Goal: Task Accomplishment & Management: Use online tool/utility

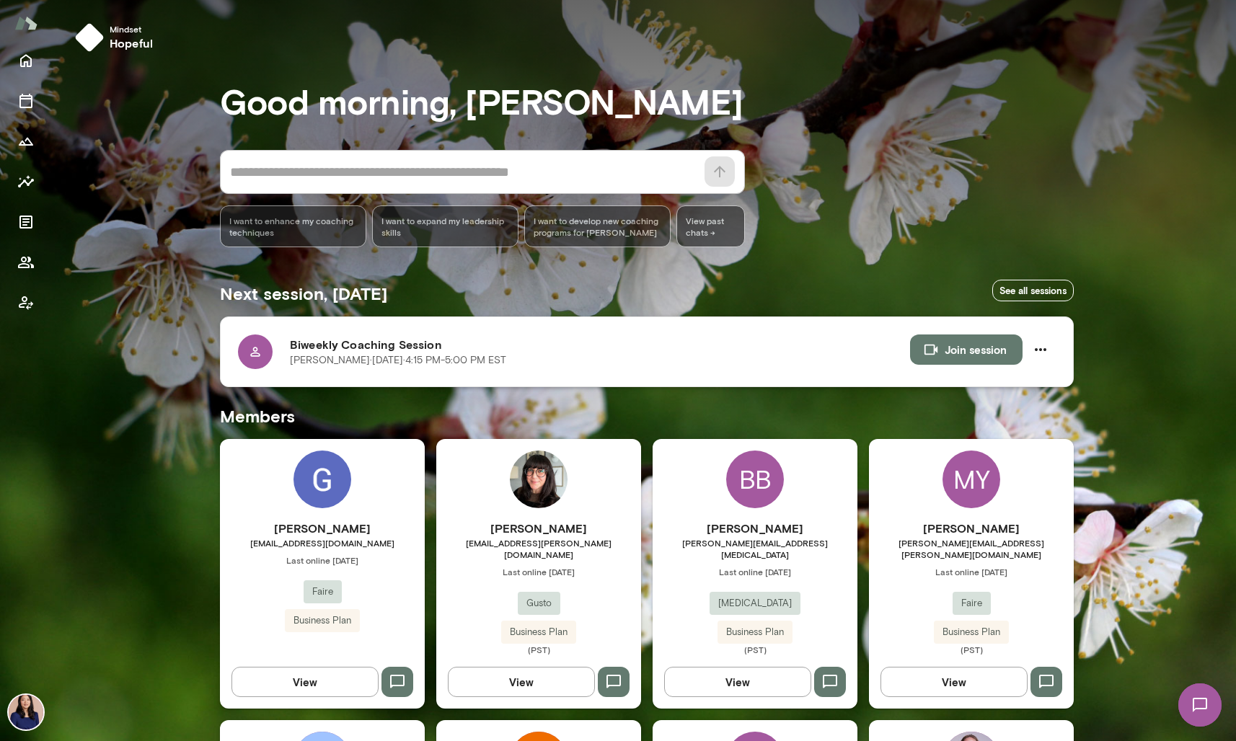
click at [252, 356] on icon at bounding box center [255, 352] width 14 height 14
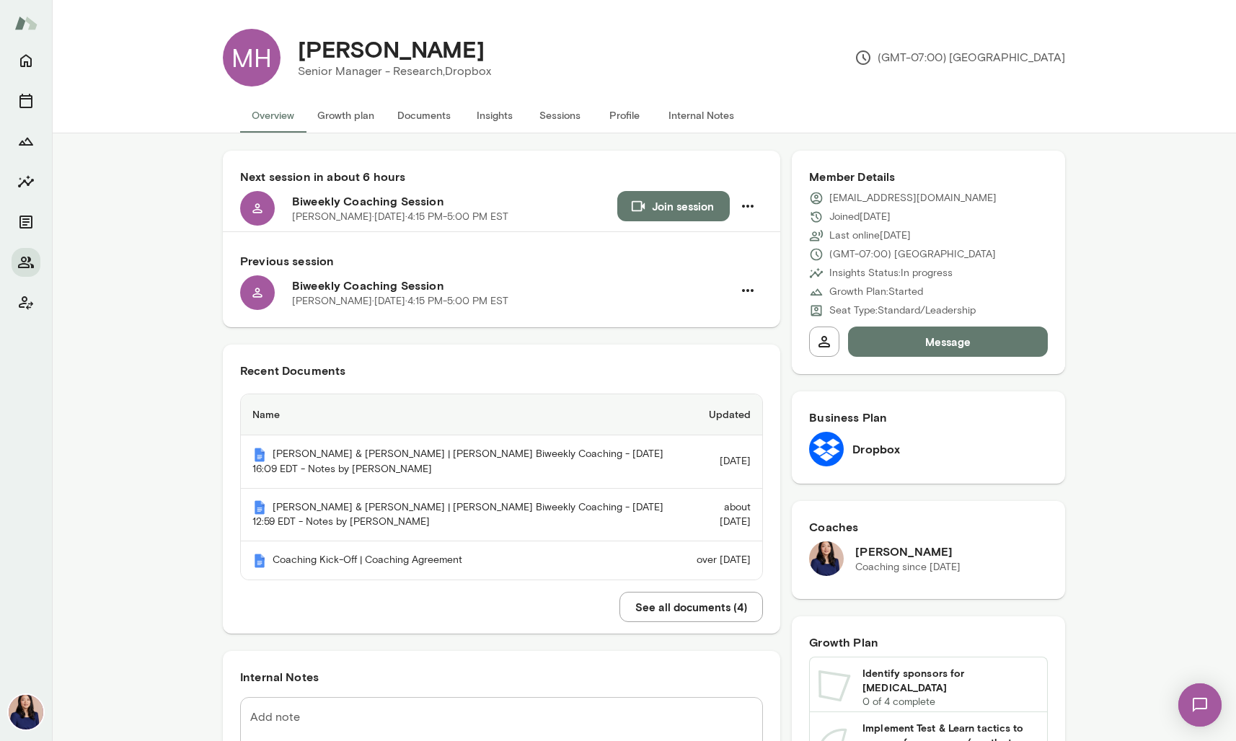
click at [643, 609] on button "See all documents ( 4 )" at bounding box center [690, 607] width 143 height 30
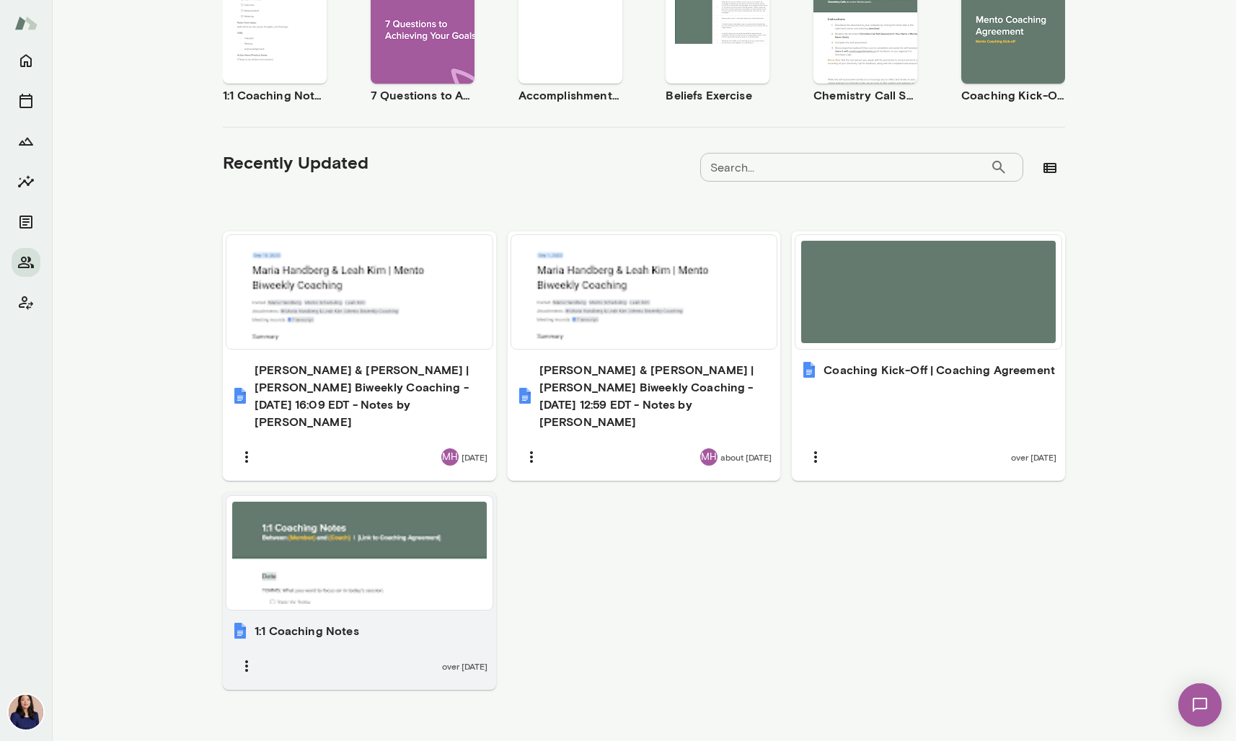
scroll to position [326, 0]
click at [352, 561] on div at bounding box center [359, 552] width 254 height 102
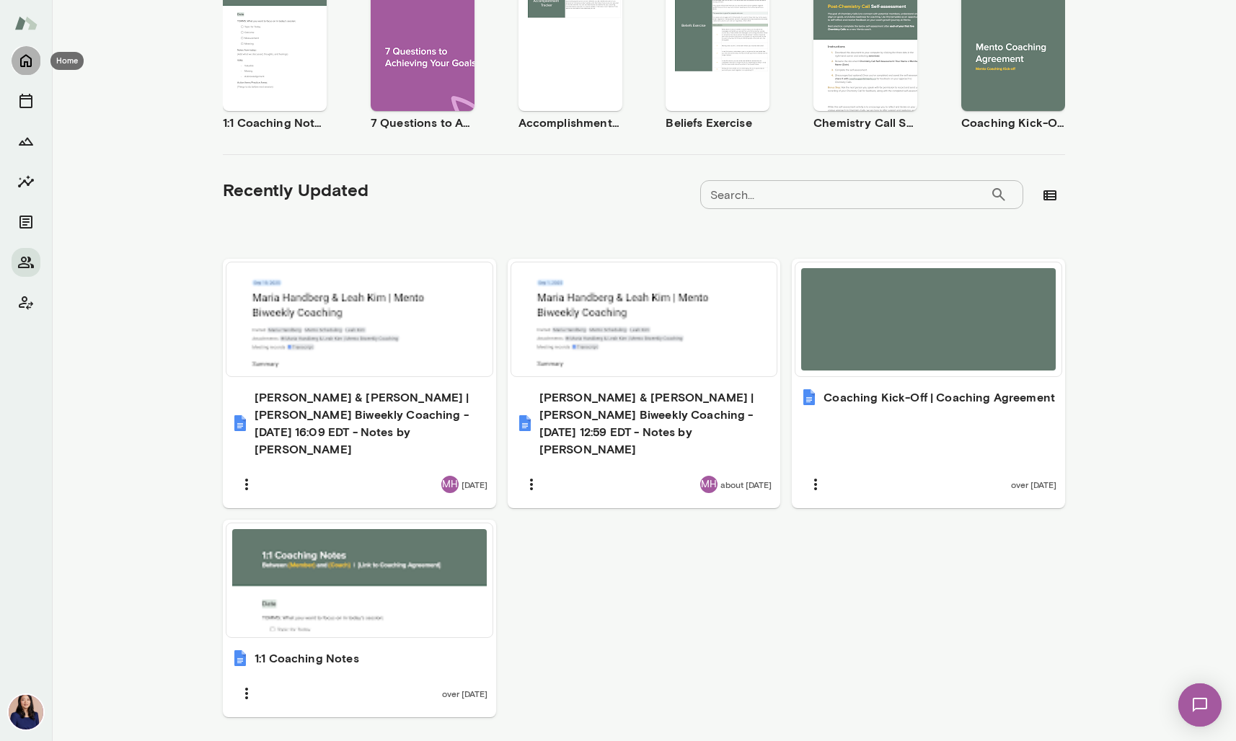
click at [20, 61] on icon "Home" at bounding box center [26, 61] width 12 height 13
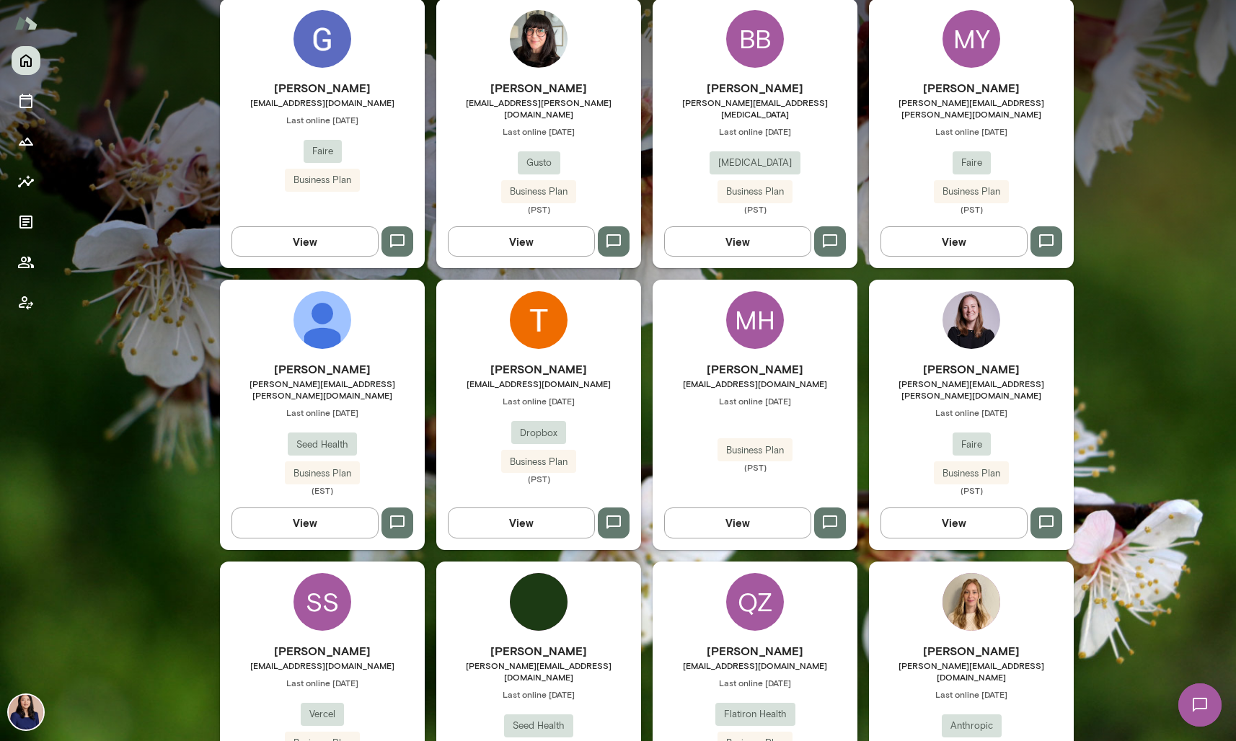
scroll to position [471, 0]
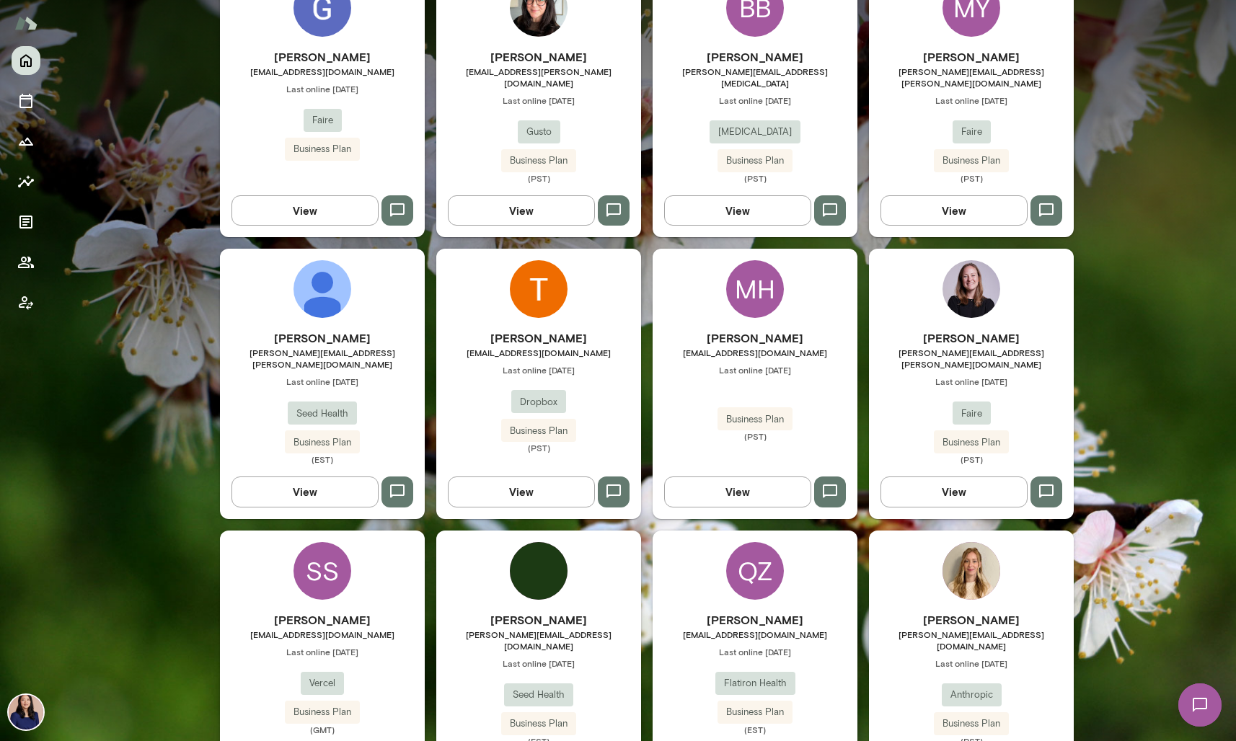
click at [316, 549] on div "SS" at bounding box center [322, 571] width 58 height 58
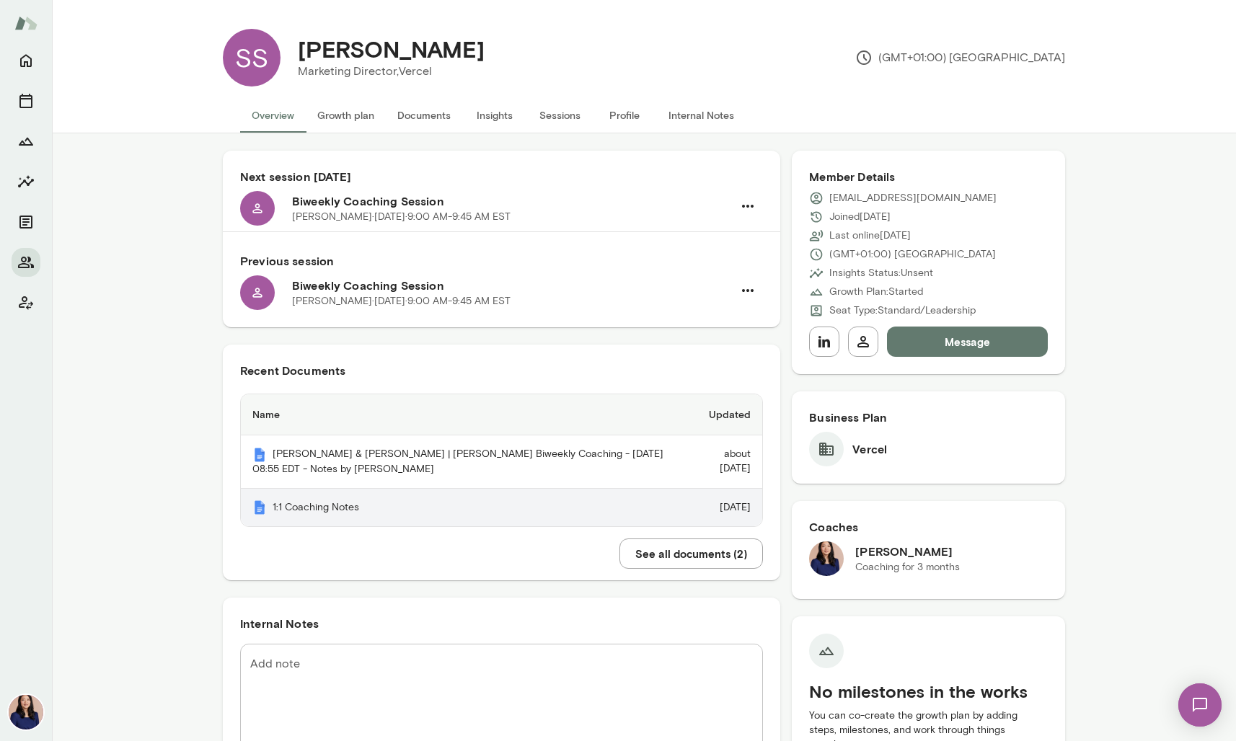
click at [299, 510] on th "1:1 Coaching Notes" at bounding box center [463, 508] width 444 height 38
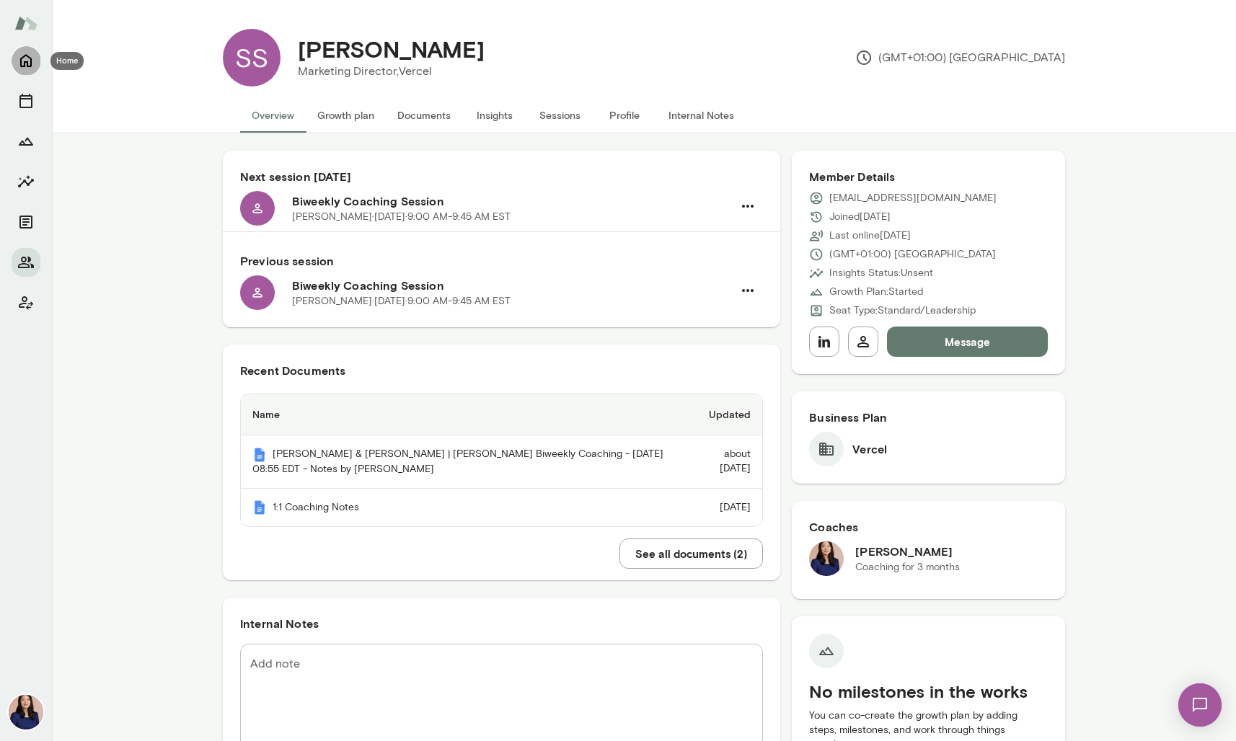
click at [25, 58] on icon "Home" at bounding box center [25, 60] width 17 height 17
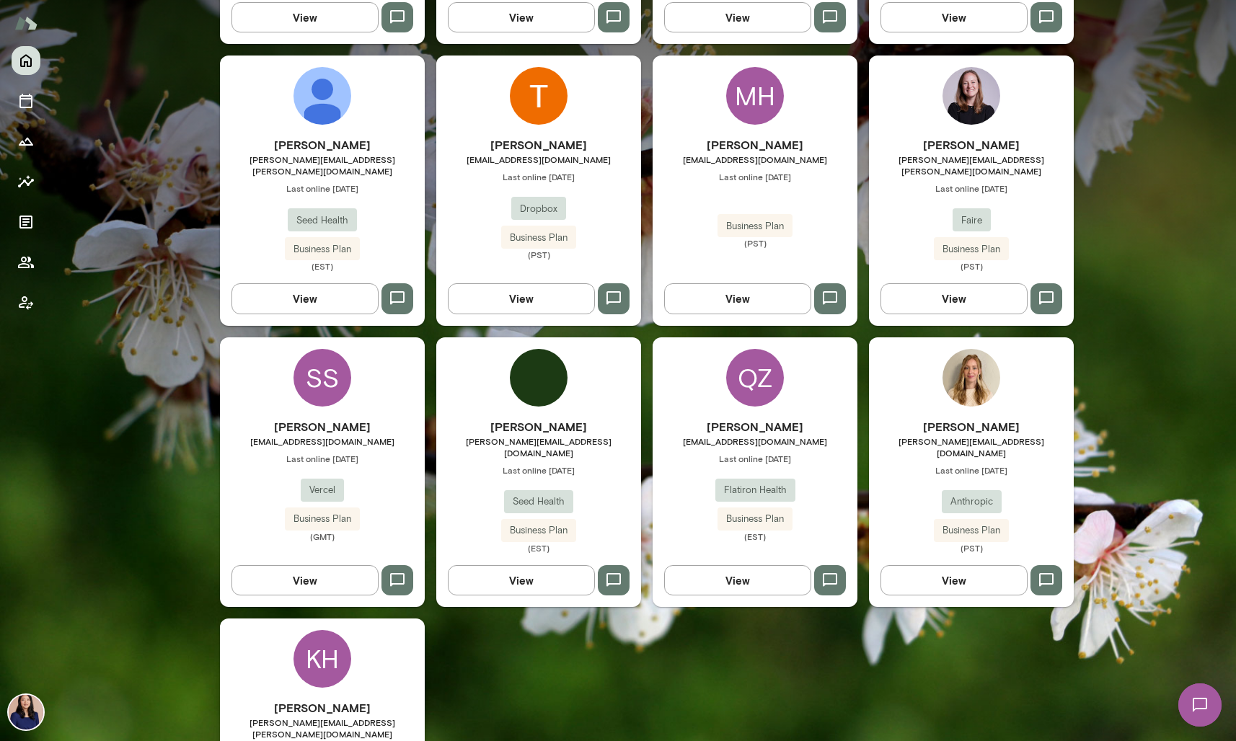
scroll to position [687, 0]
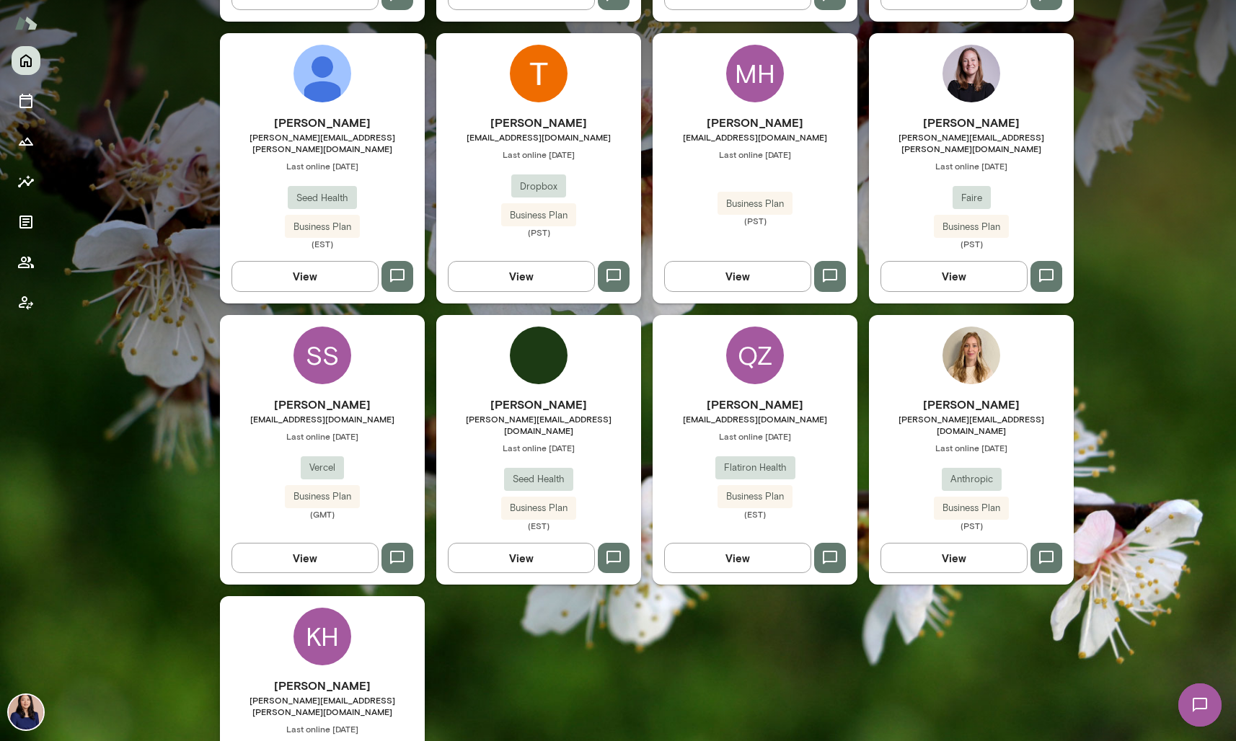
click at [308, 608] on div "KH" at bounding box center [322, 637] width 58 height 58
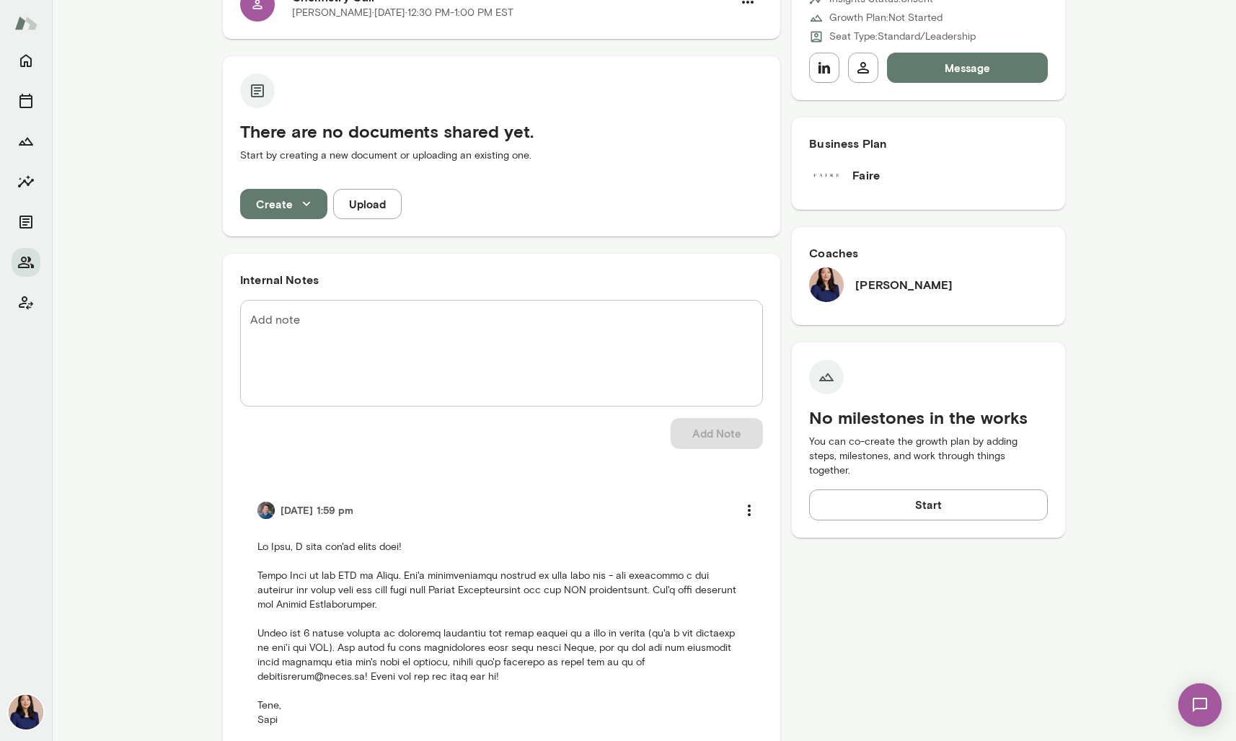
scroll to position [28, 0]
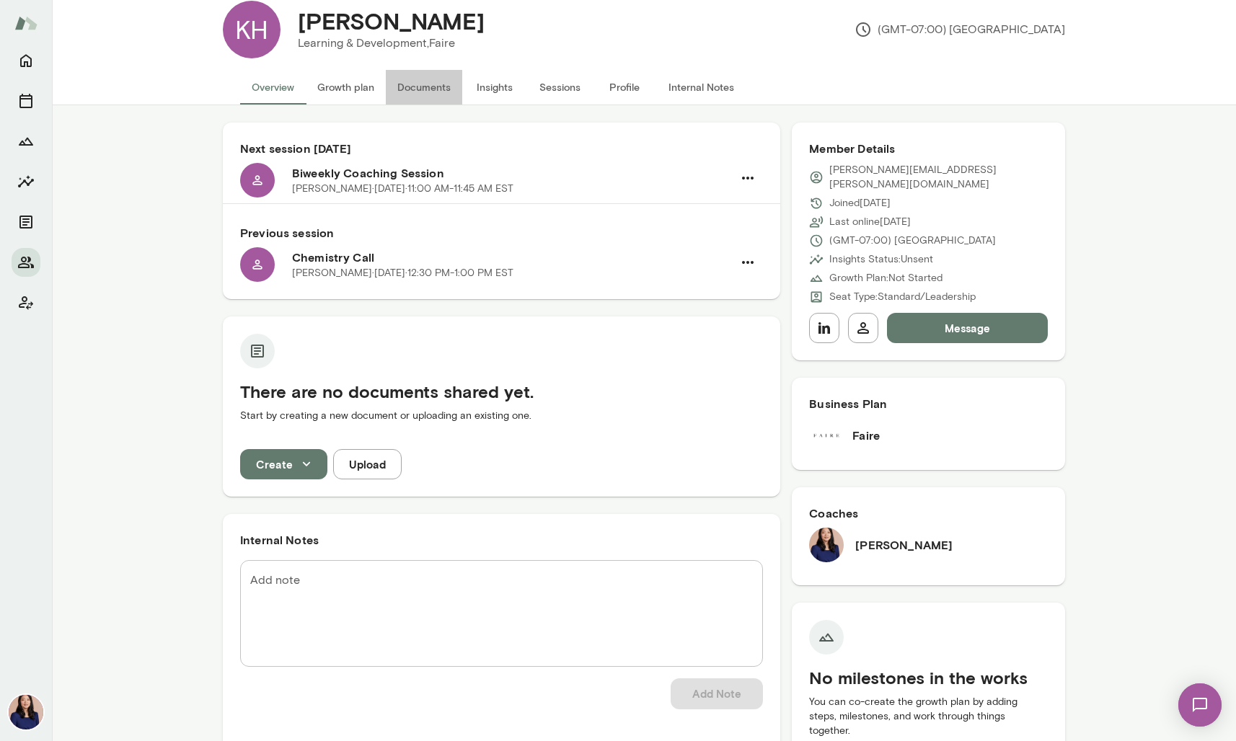
click at [411, 87] on button "Documents" at bounding box center [424, 87] width 76 height 35
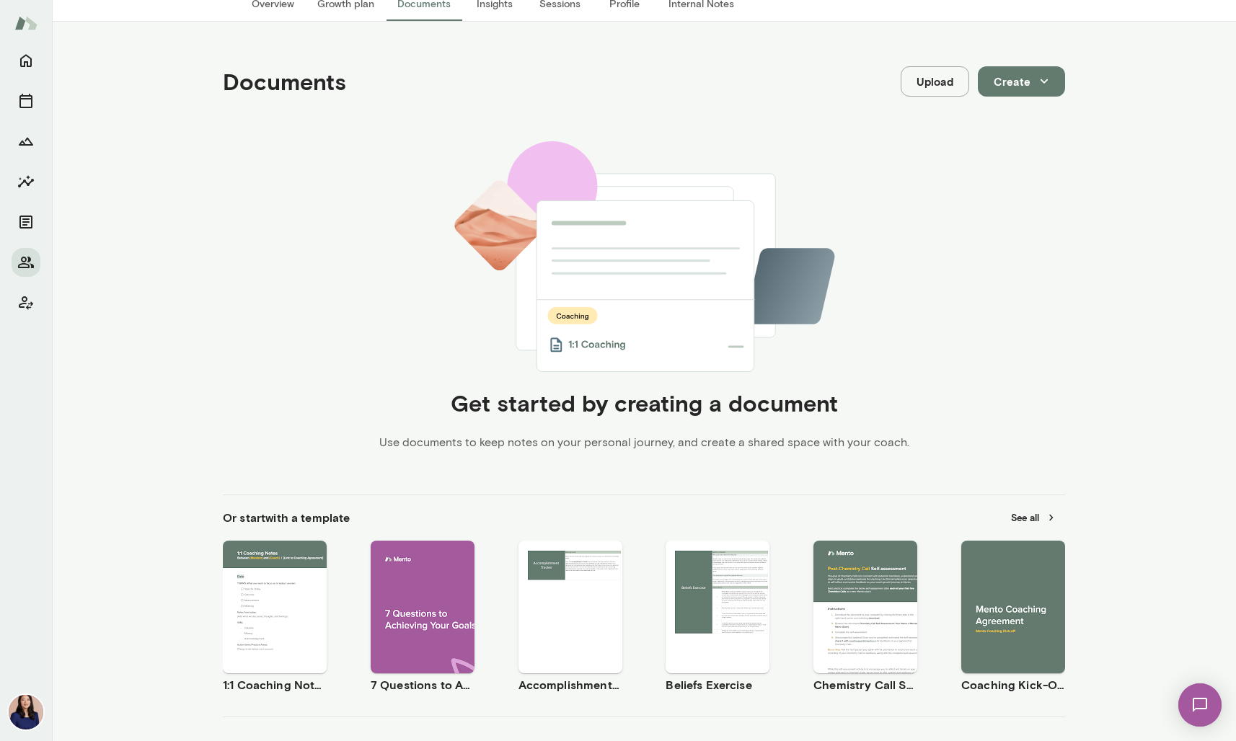
scroll to position [180, 0]
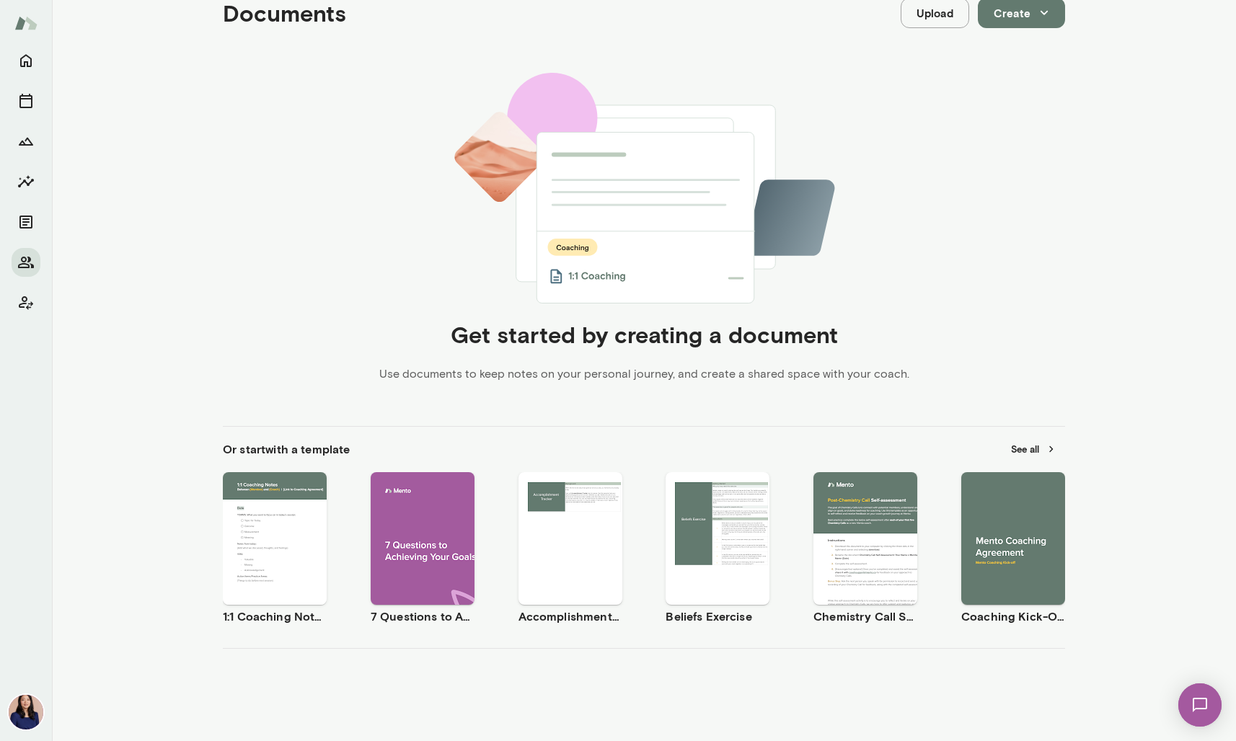
click at [242, 550] on button "Preview" at bounding box center [275, 550] width 92 height 19
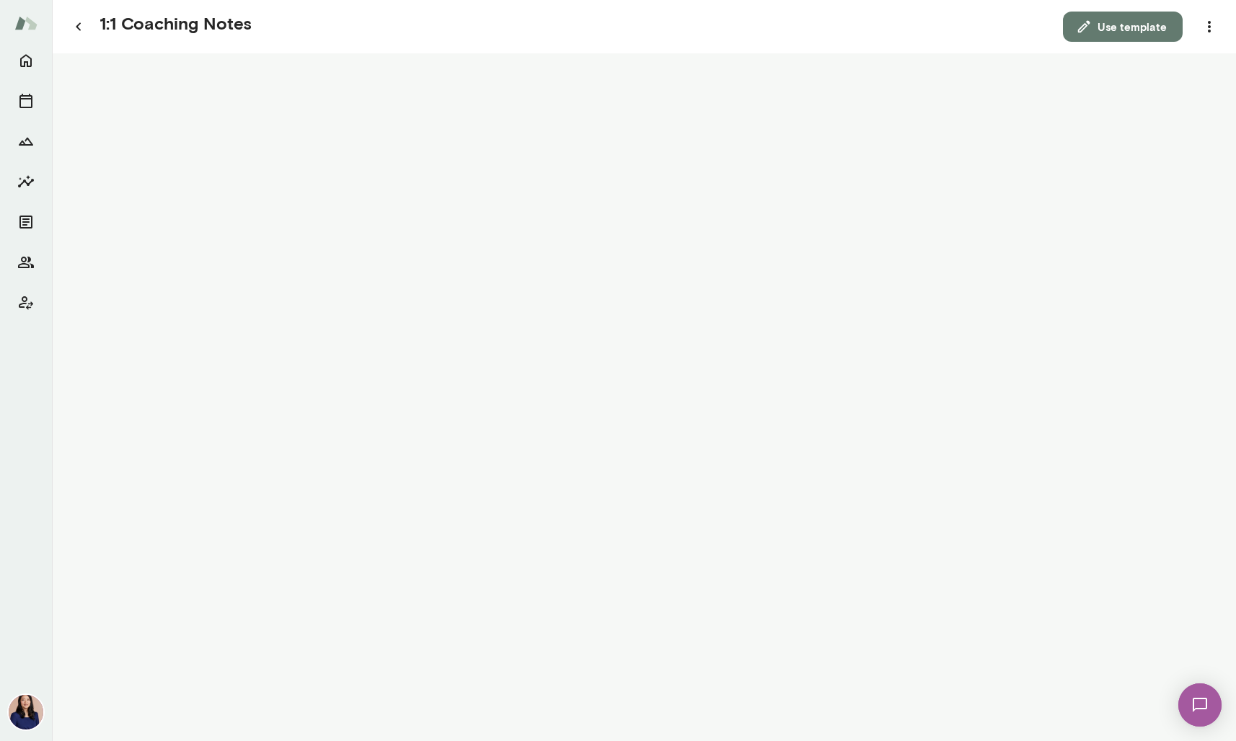
click at [1078, 37] on button "Use template" at bounding box center [1123, 27] width 120 height 30
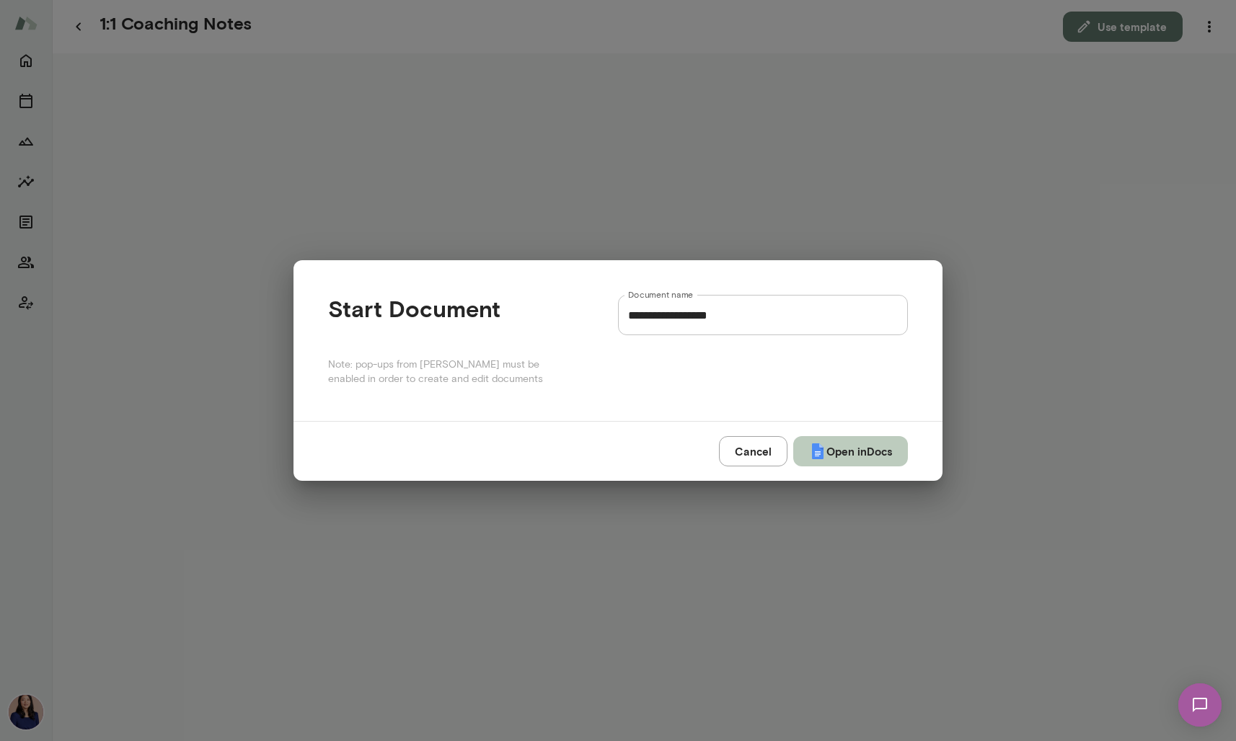
click at [843, 461] on button "Open in Docs" at bounding box center [850, 451] width 115 height 30
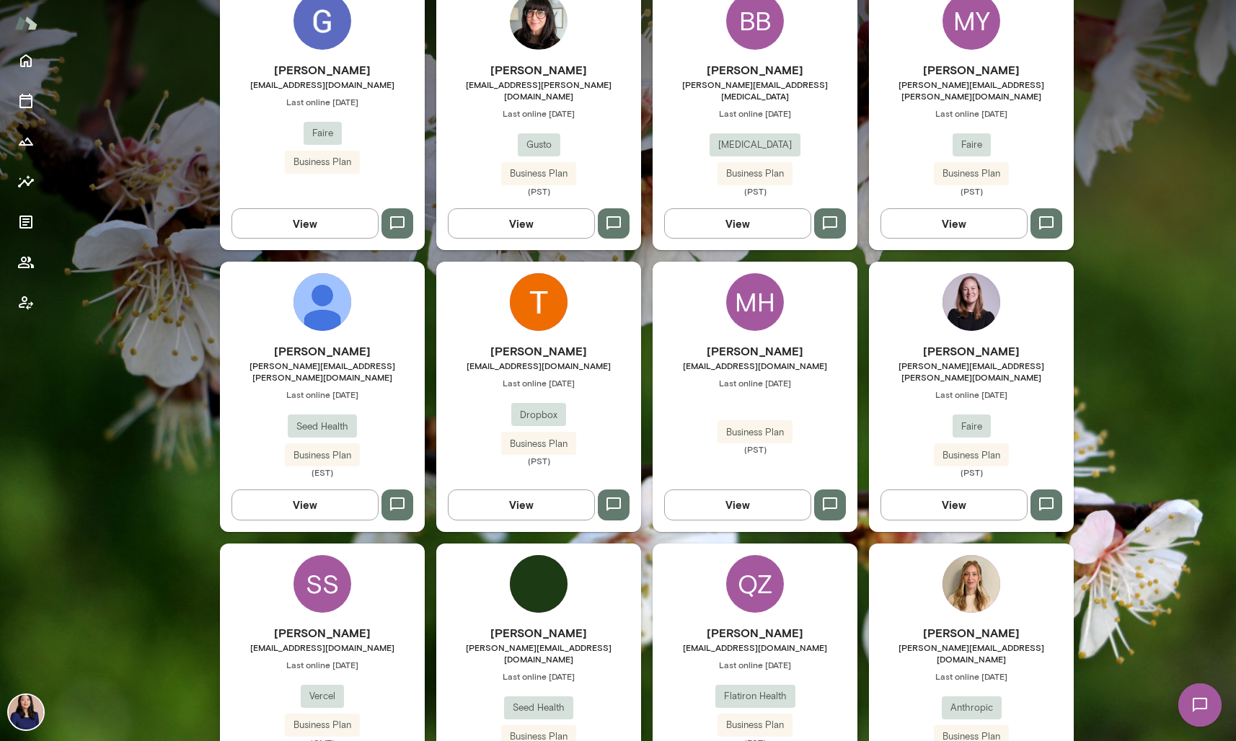
scroll to position [475, 0]
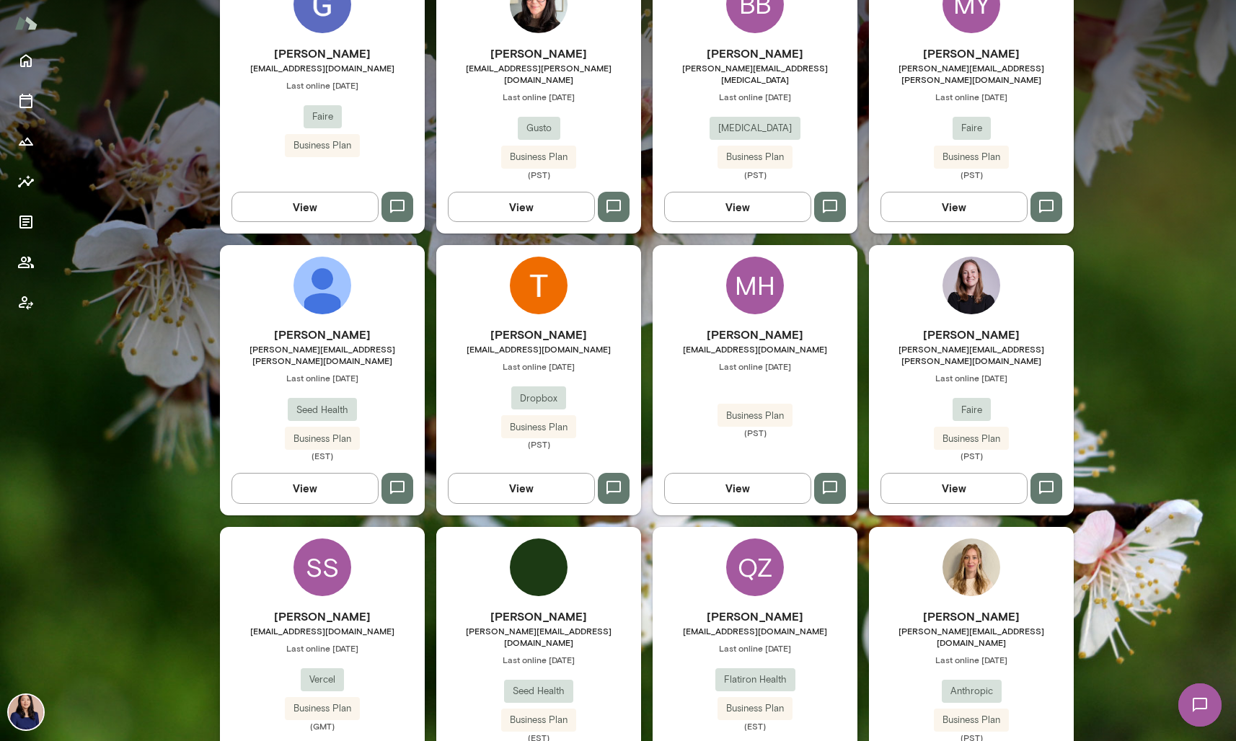
click at [960, 272] on img at bounding box center [971, 286] width 58 height 58
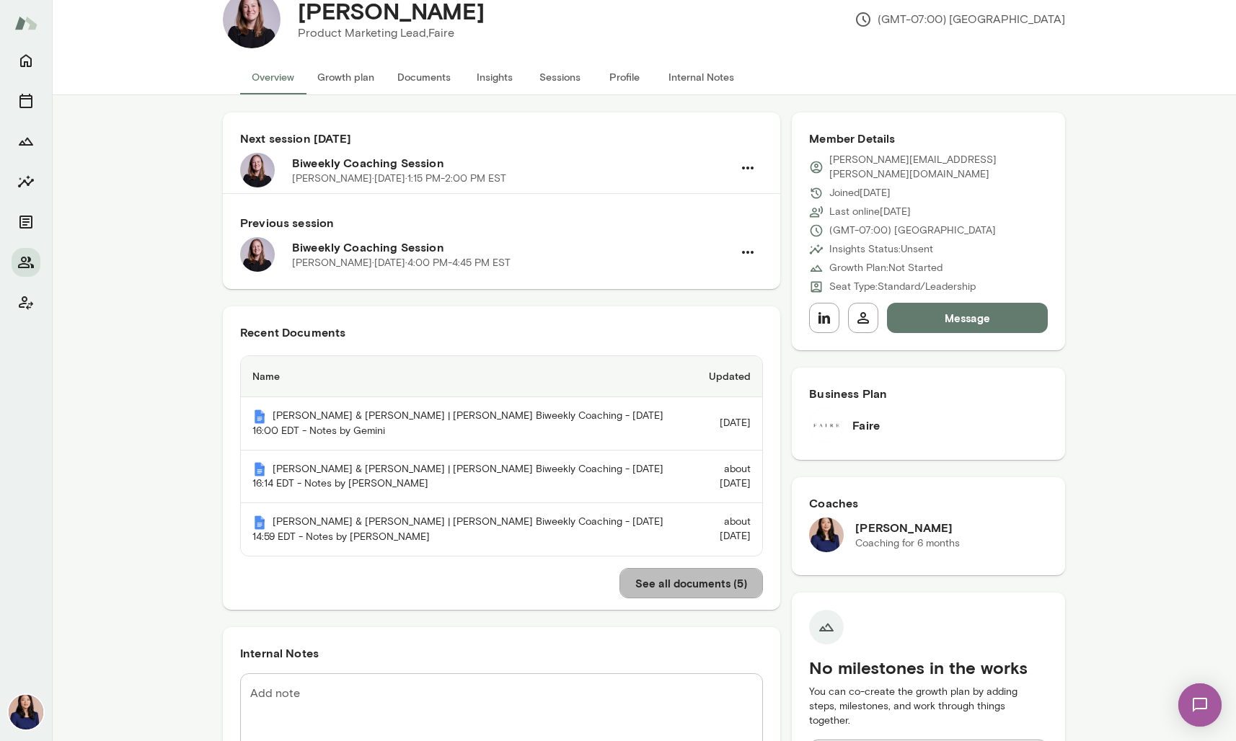
click at [651, 582] on button "See all documents ( 5 )" at bounding box center [690, 583] width 143 height 30
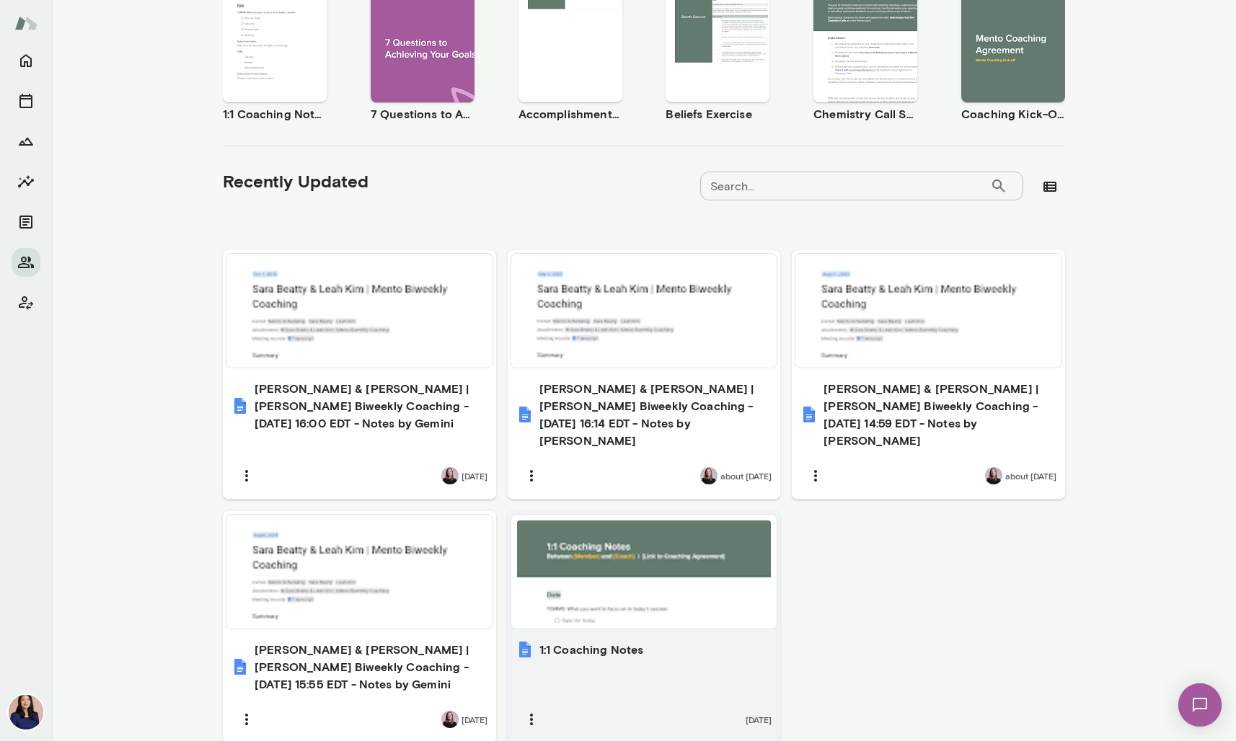
scroll to position [314, 0]
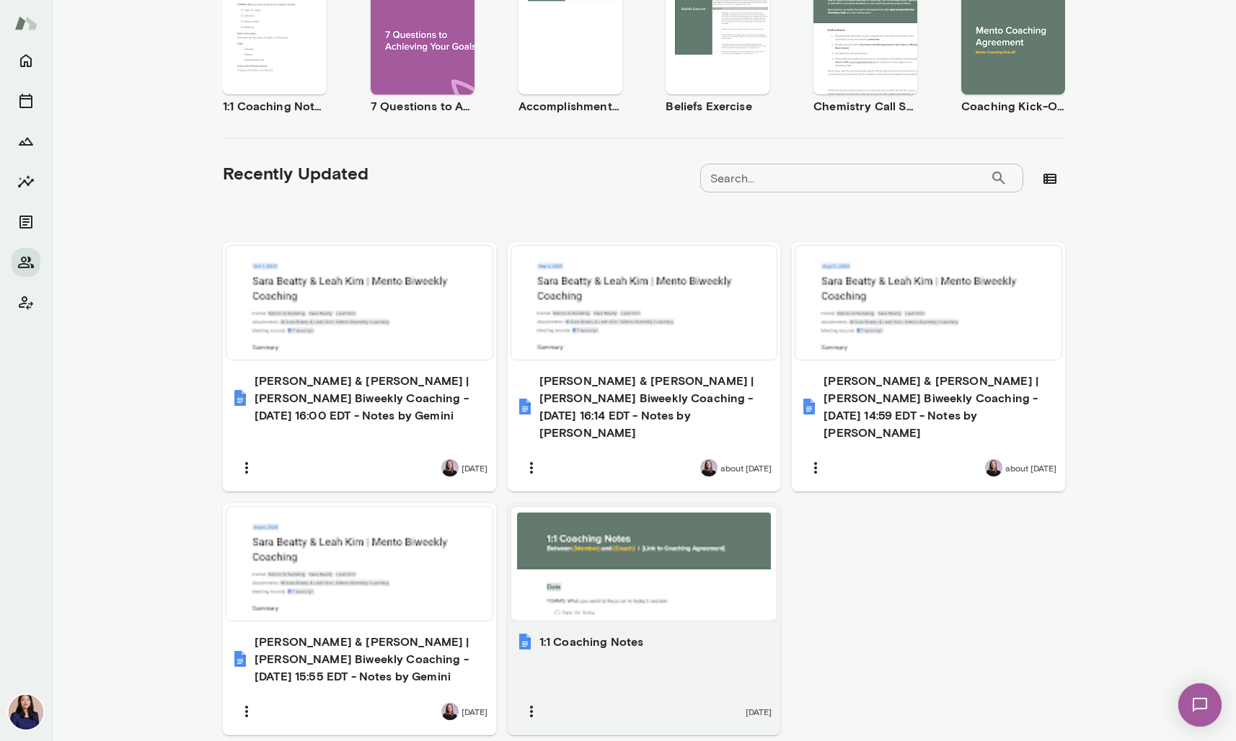
click at [560, 555] on div at bounding box center [644, 564] width 254 height 102
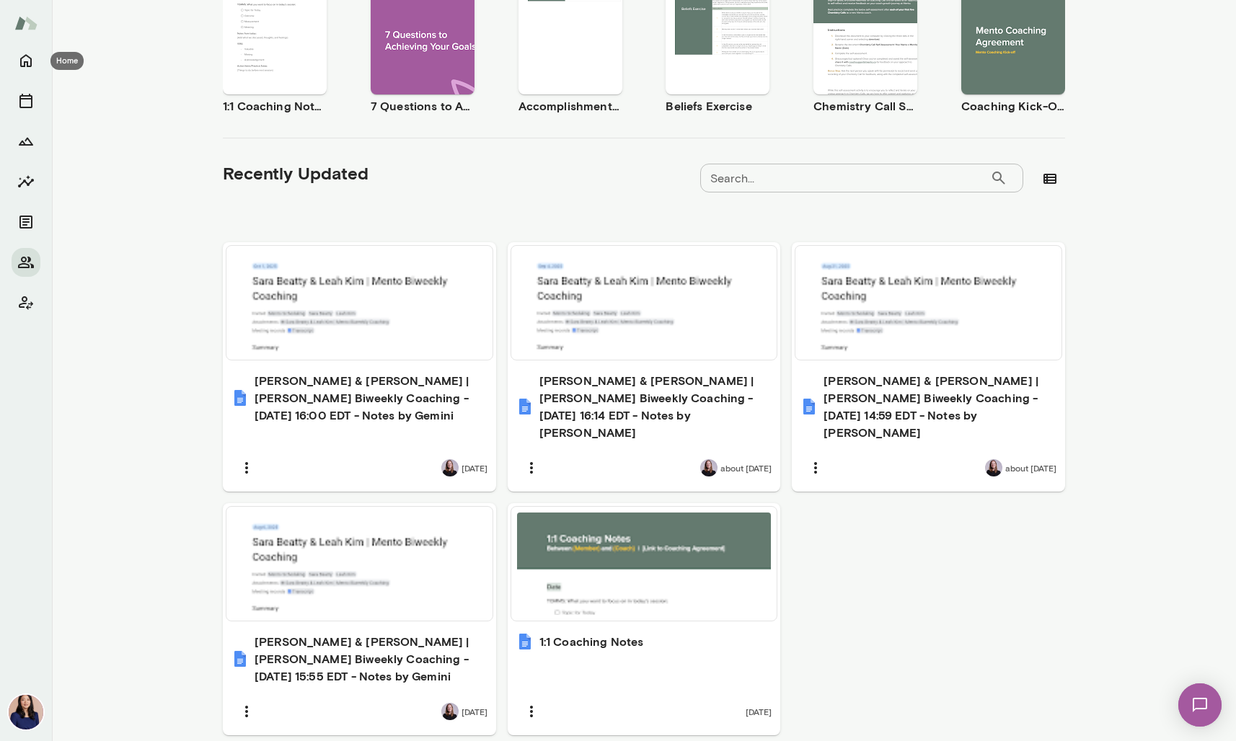
drag, startPoint x: 34, startPoint y: 52, endPoint x: 48, endPoint y: 67, distance: 20.4
click at [34, 52] on icon "Home" at bounding box center [25, 60] width 17 height 17
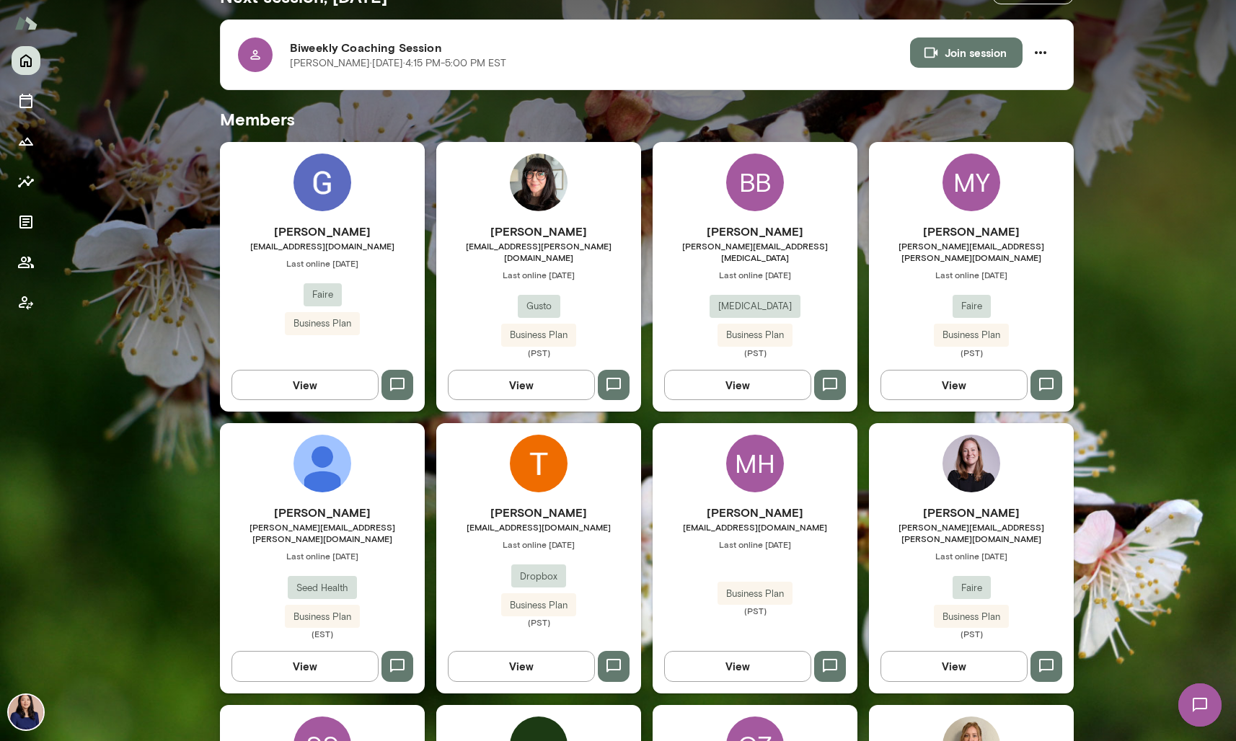
scroll to position [298, 0]
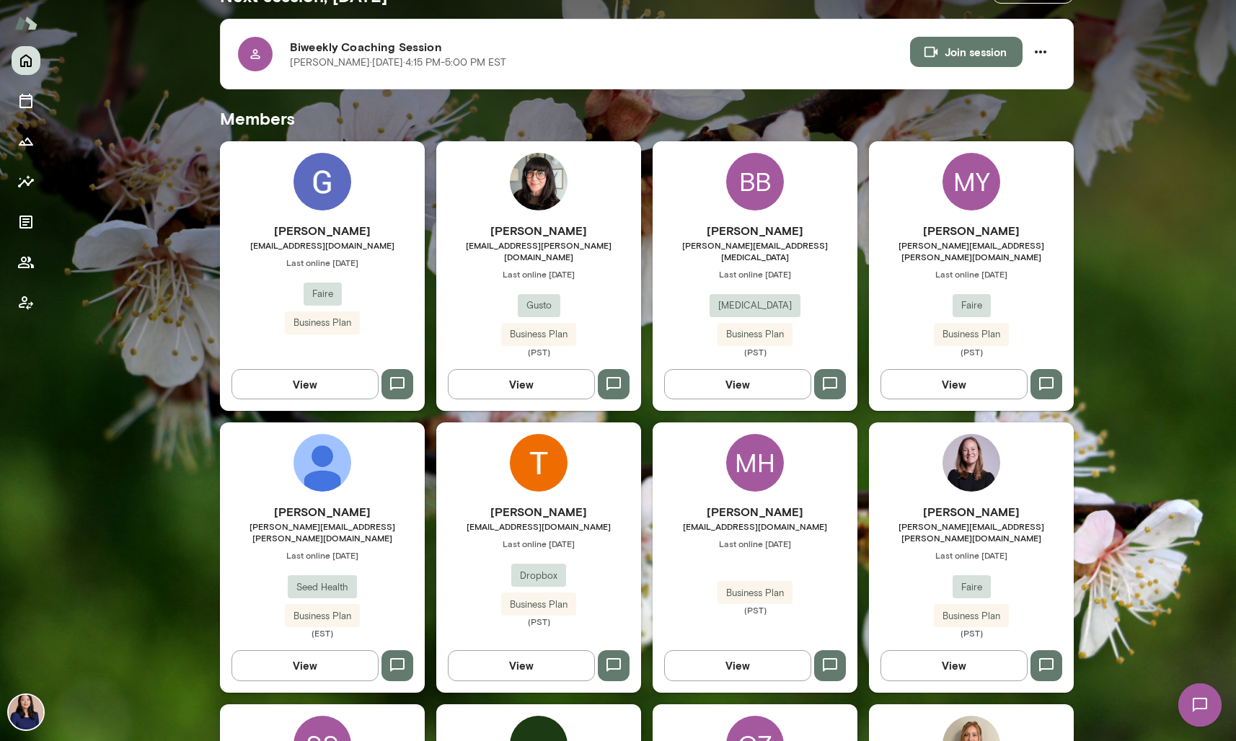
click at [534, 469] on img at bounding box center [539, 463] width 58 height 58
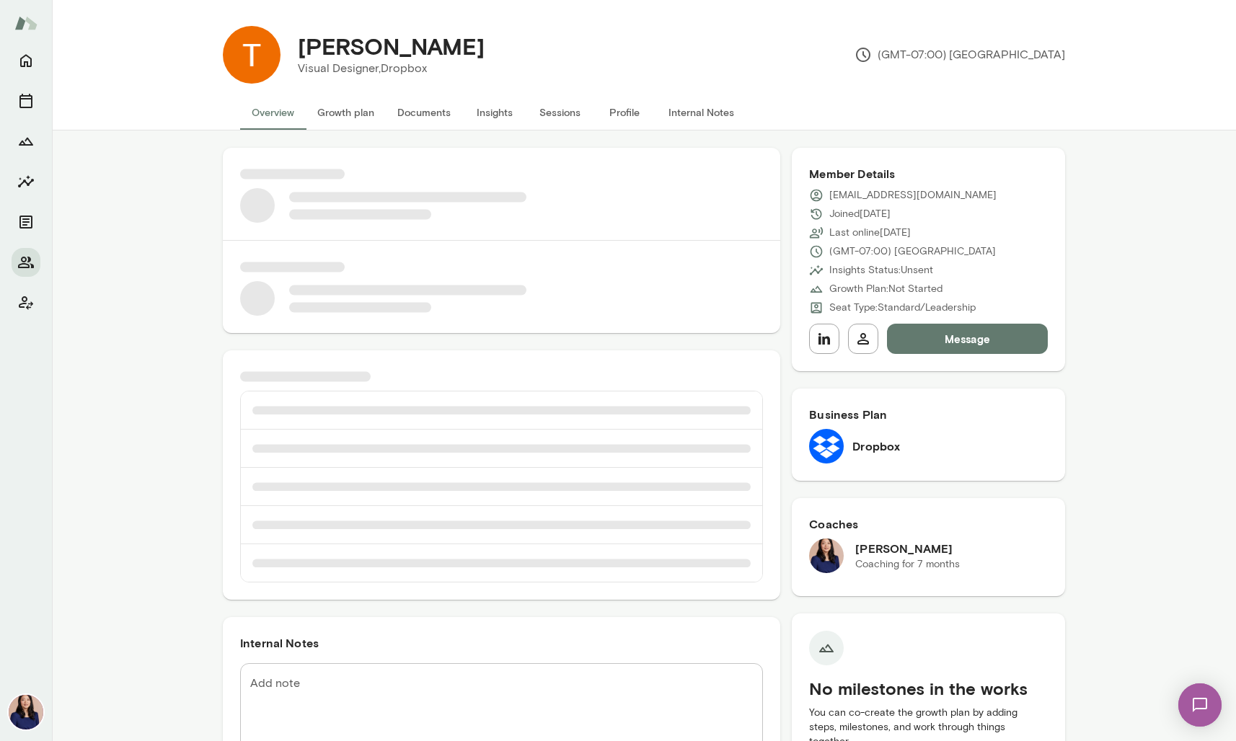
scroll to position [38, 0]
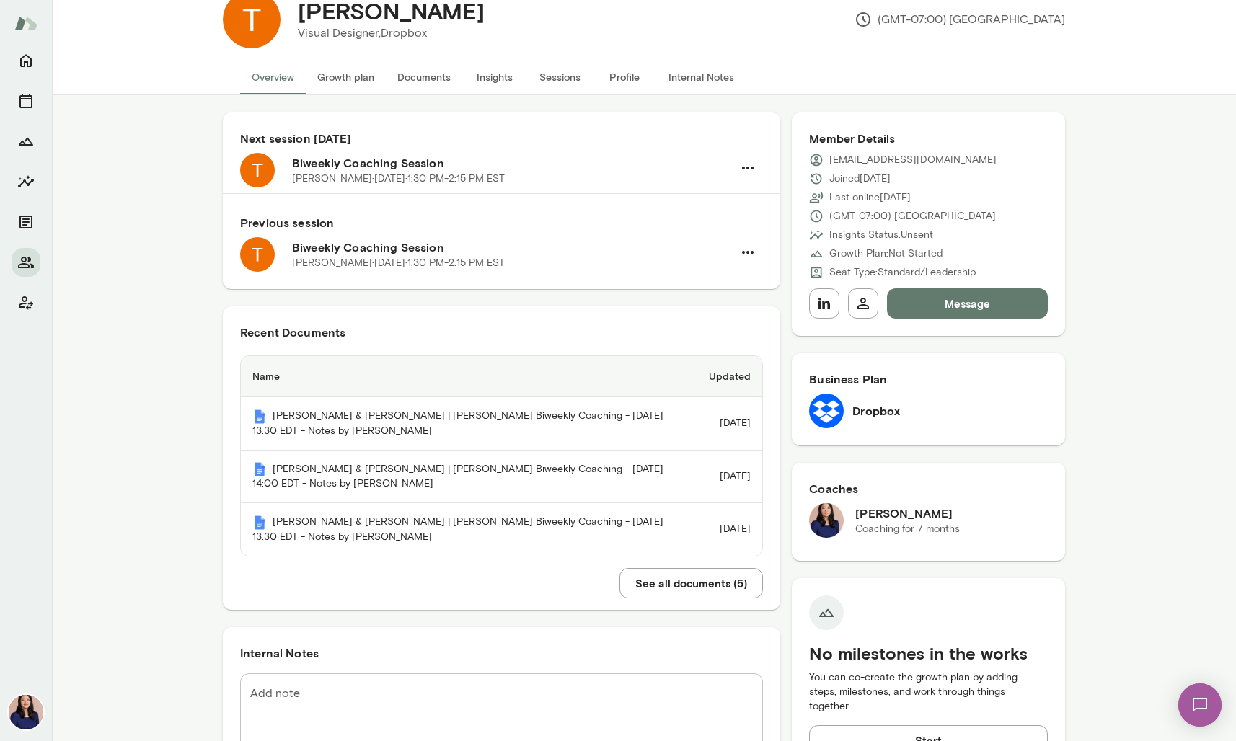
click at [628, 577] on button "See all documents ( 5 )" at bounding box center [690, 583] width 143 height 30
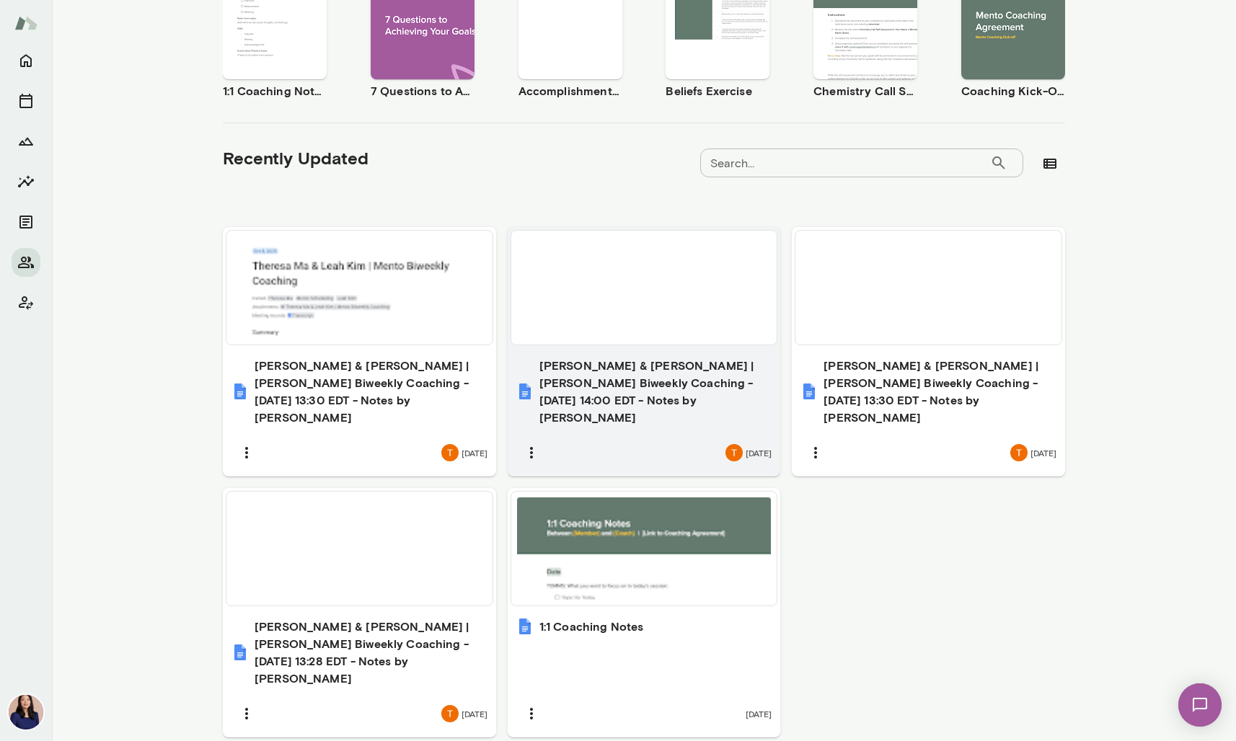
scroll to position [360, 0]
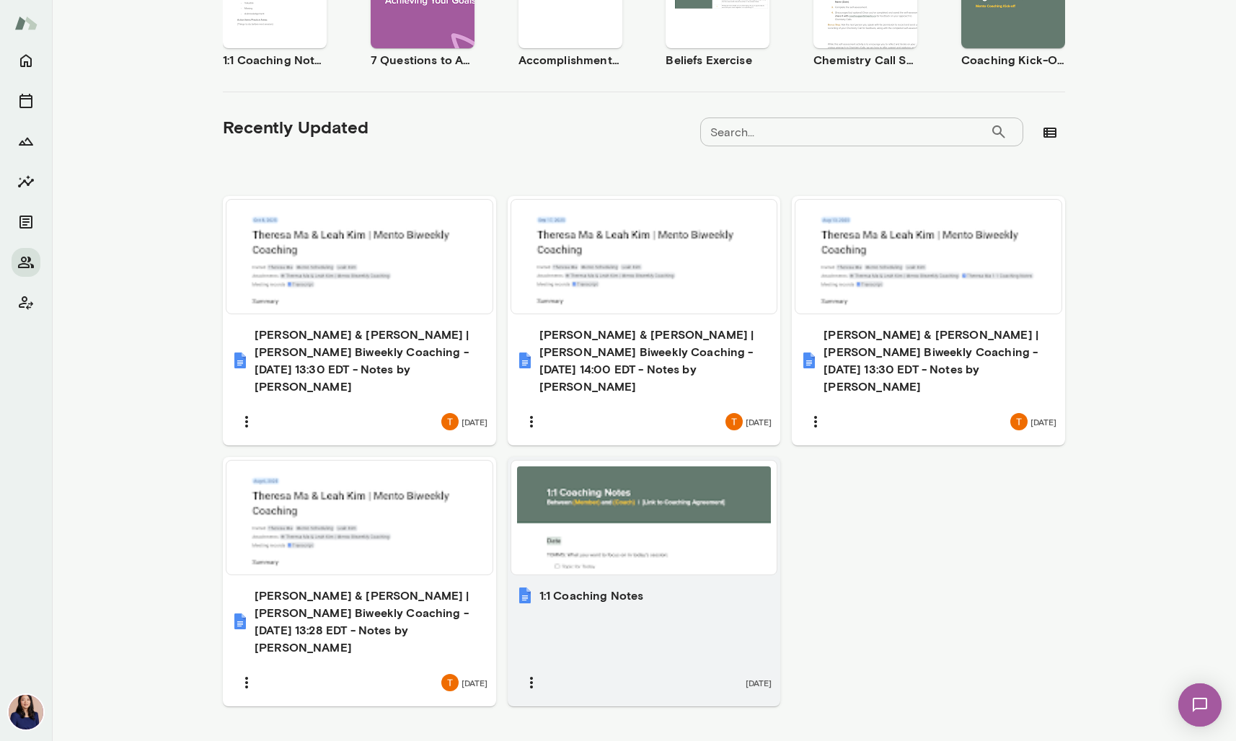
click at [611, 519] on div at bounding box center [644, 517] width 254 height 102
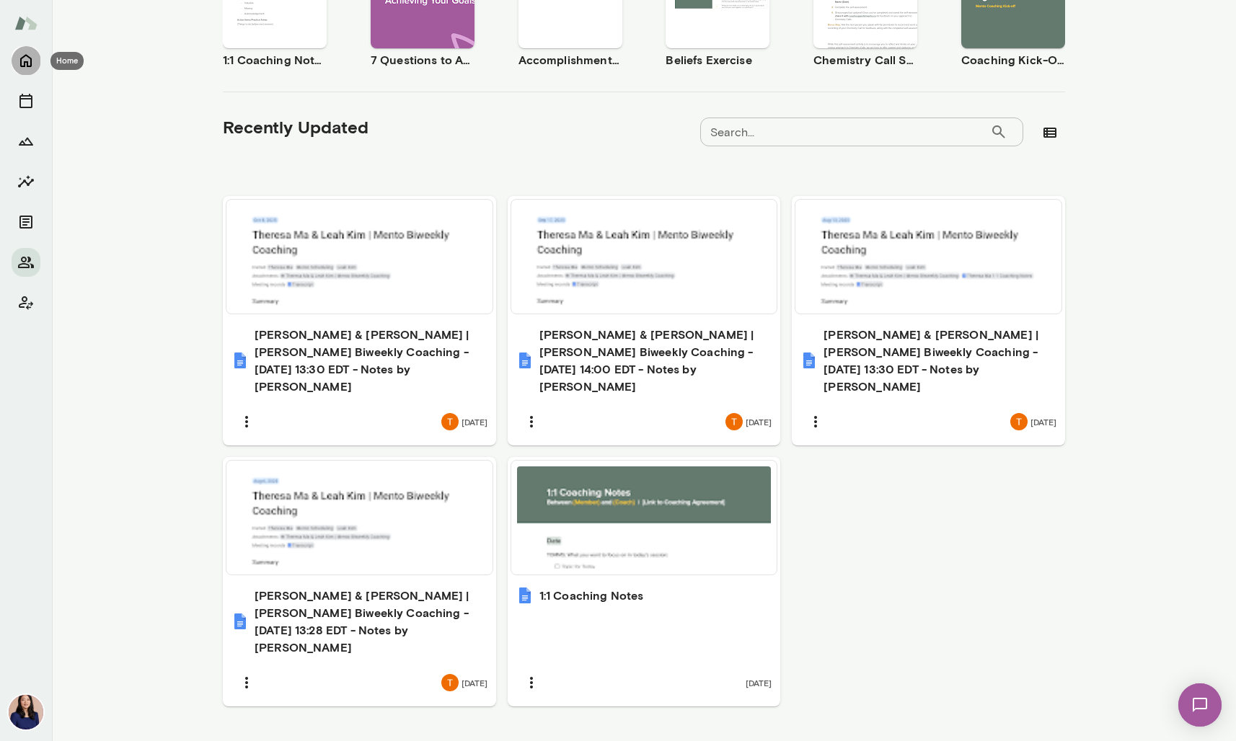
click at [28, 63] on icon "Home" at bounding box center [25, 60] width 17 height 17
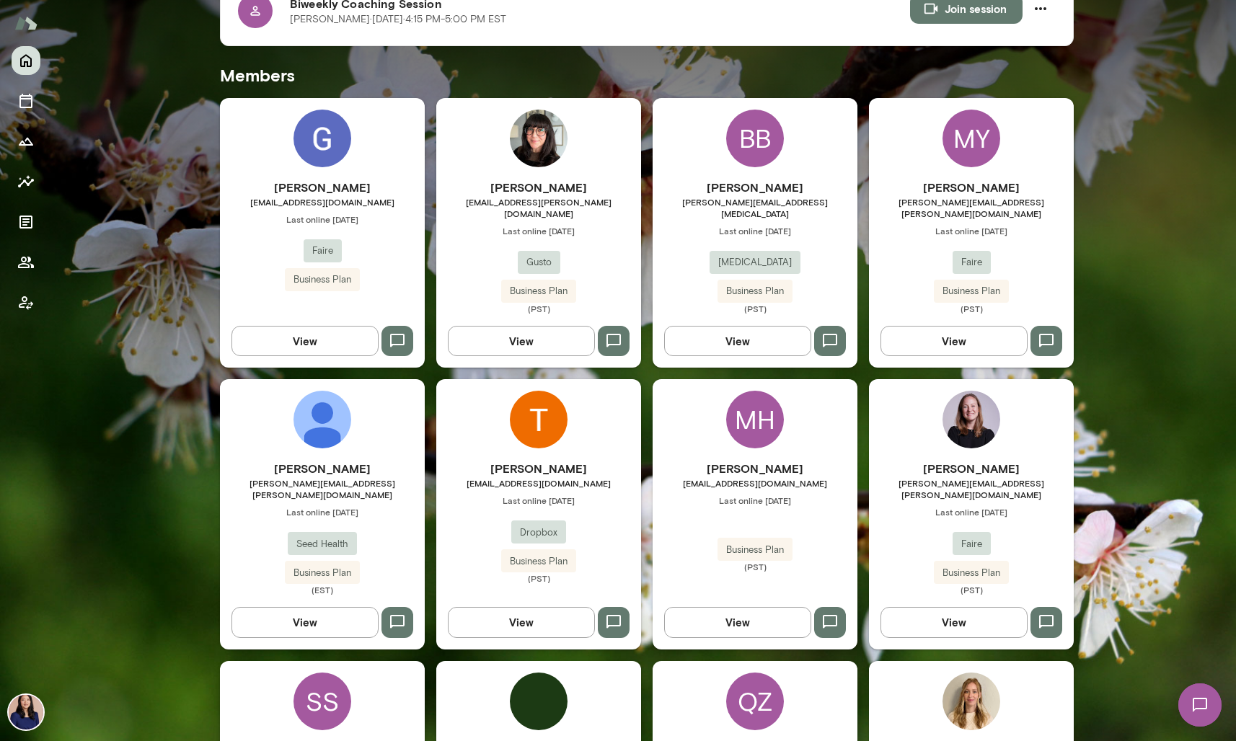
scroll to position [296, 0]
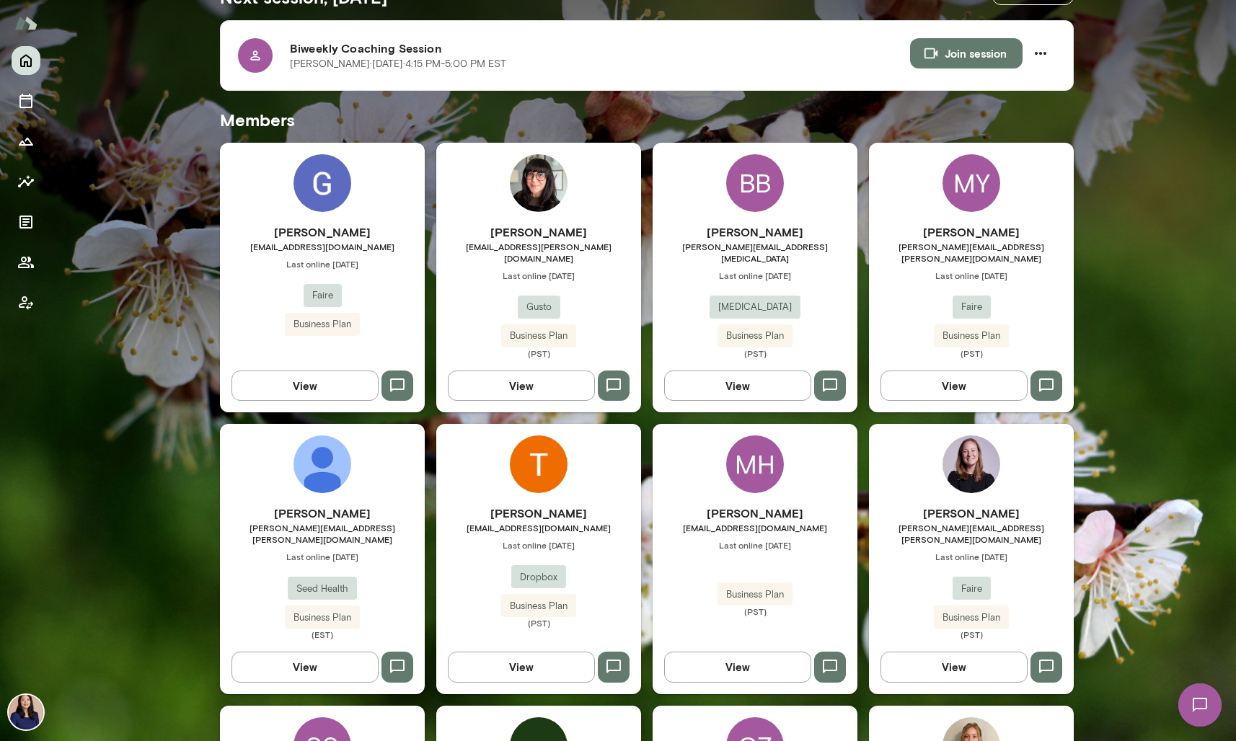
click at [751, 194] on div "BB" at bounding box center [755, 183] width 58 height 58
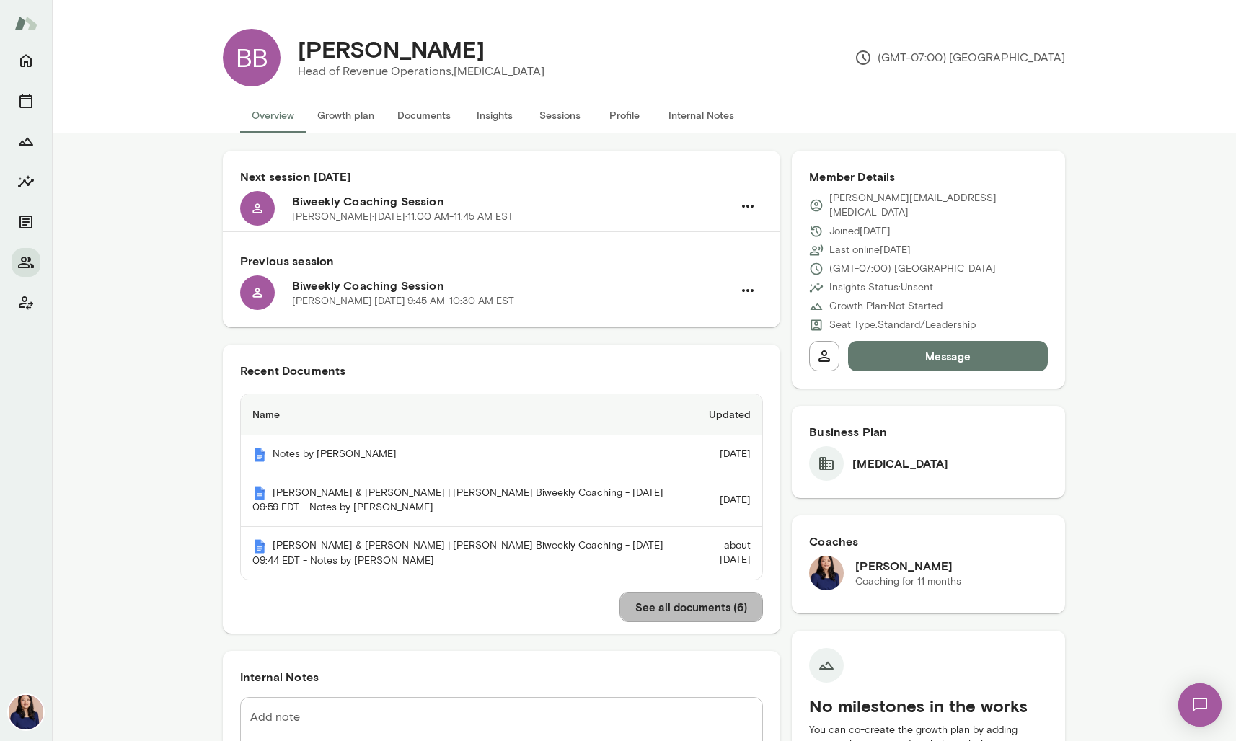
click at [655, 602] on button "See all documents ( 6 )" at bounding box center [690, 607] width 143 height 30
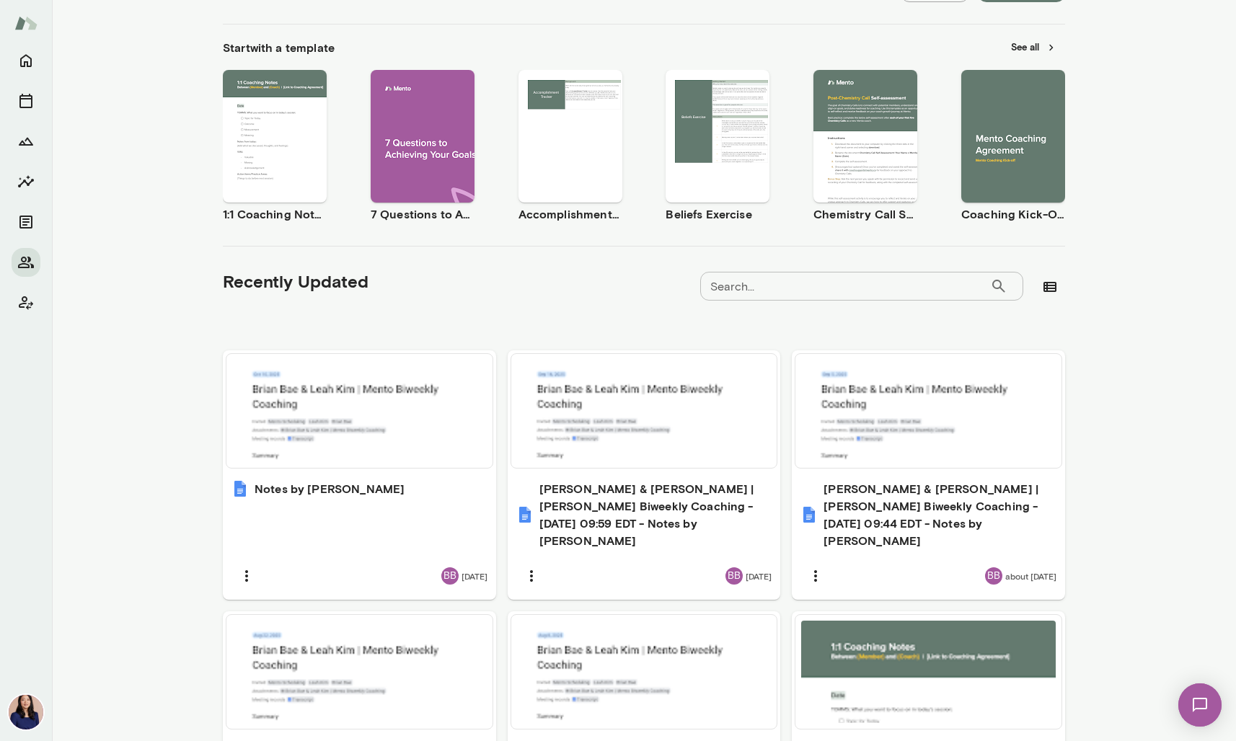
scroll to position [292, 0]
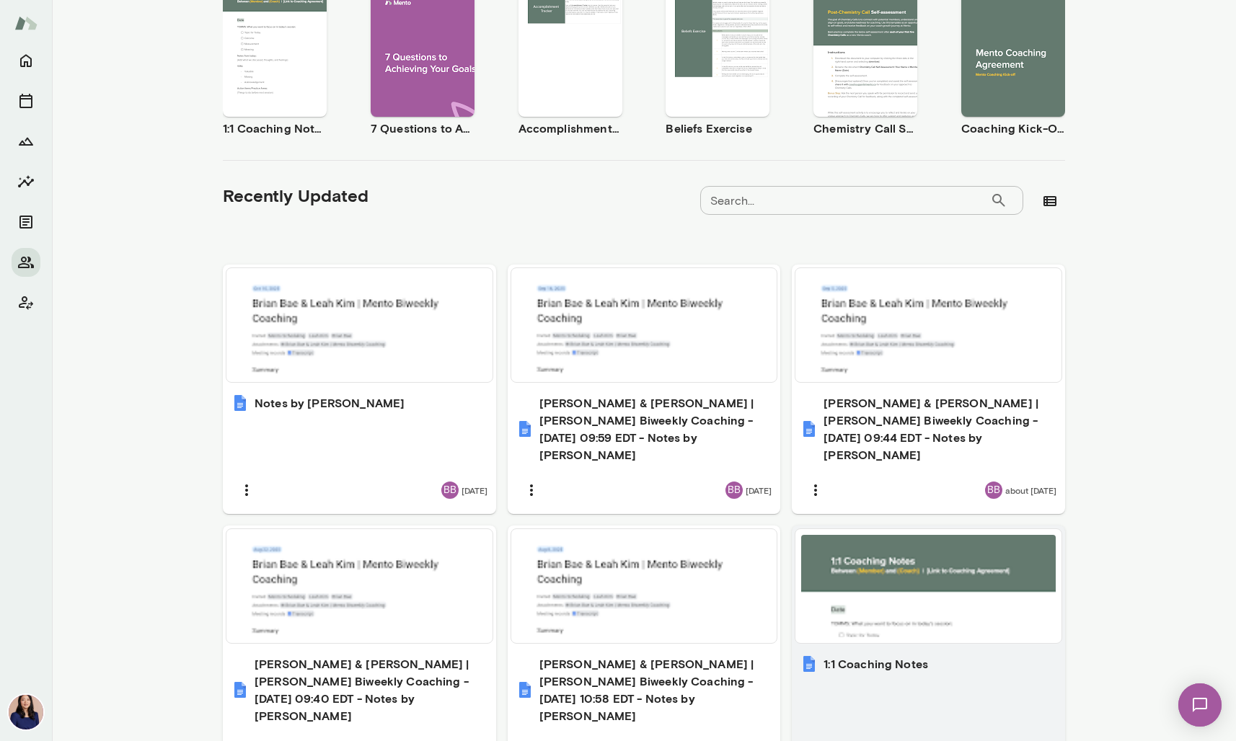
click at [851, 579] on div at bounding box center [928, 586] width 254 height 102
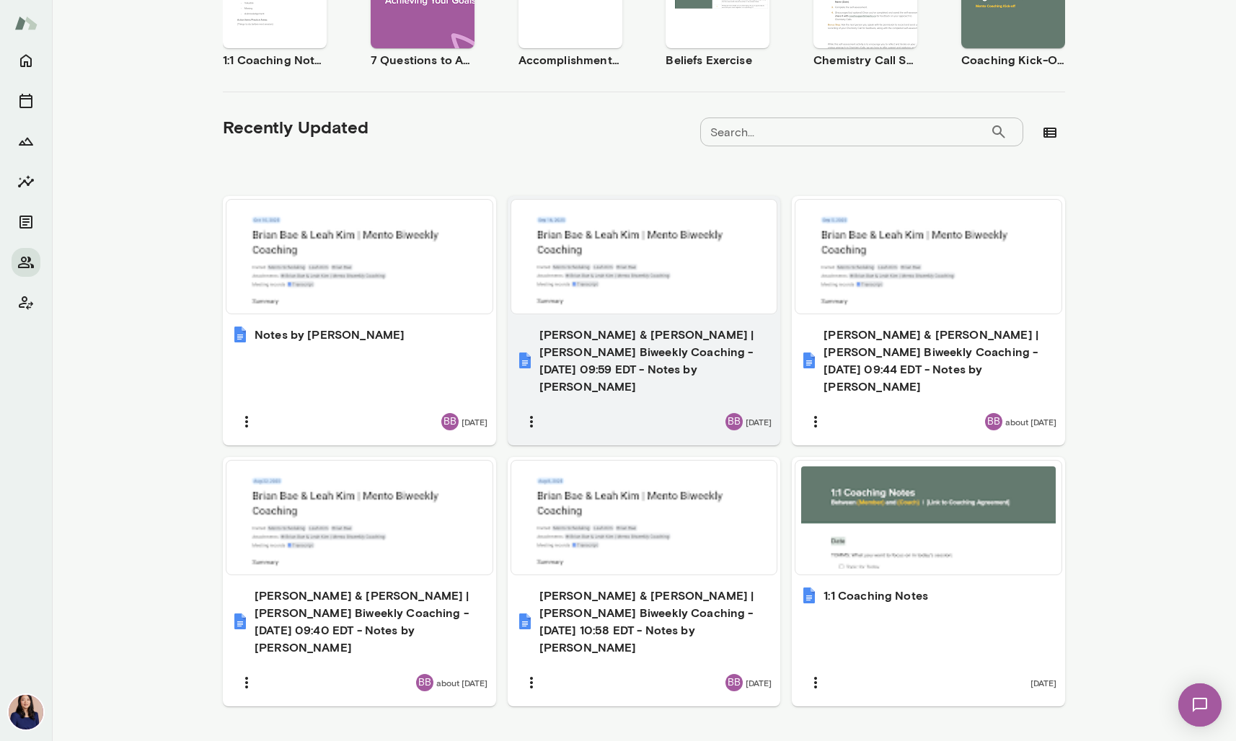
scroll to position [0, 0]
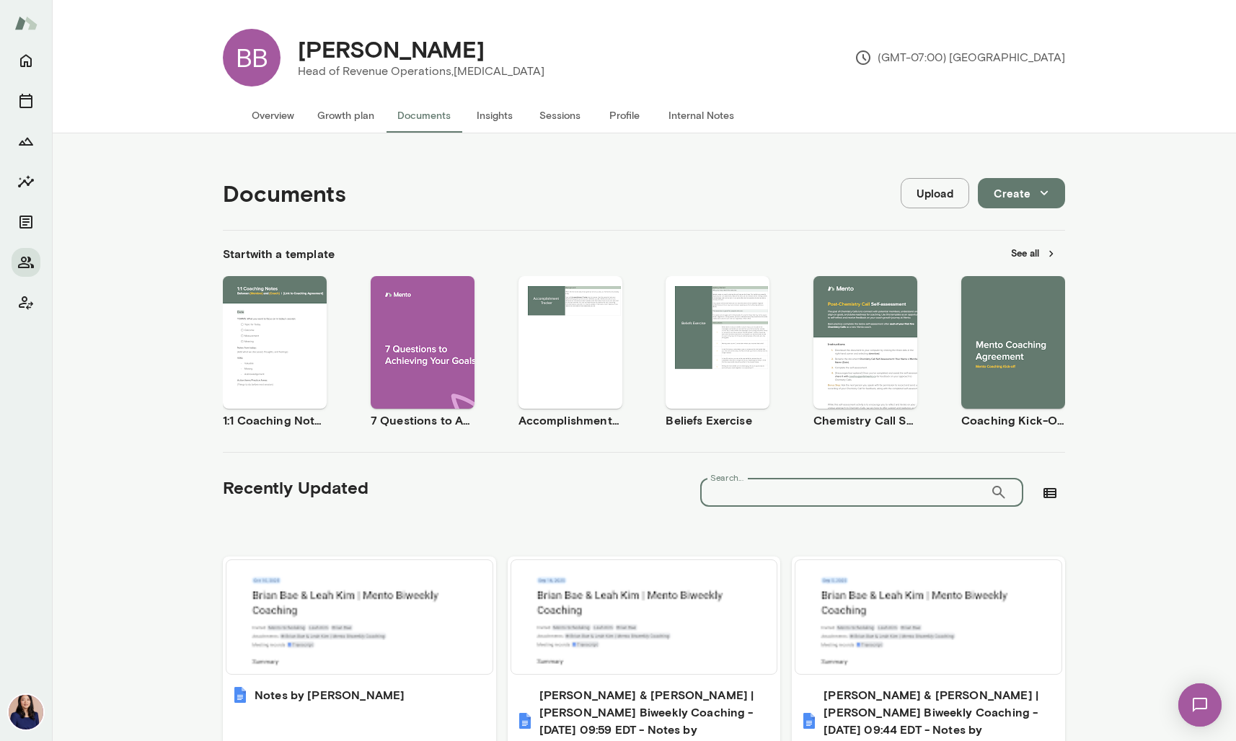
click at [812, 505] on input "Search..." at bounding box center [845, 492] width 290 height 29
type input "**********"
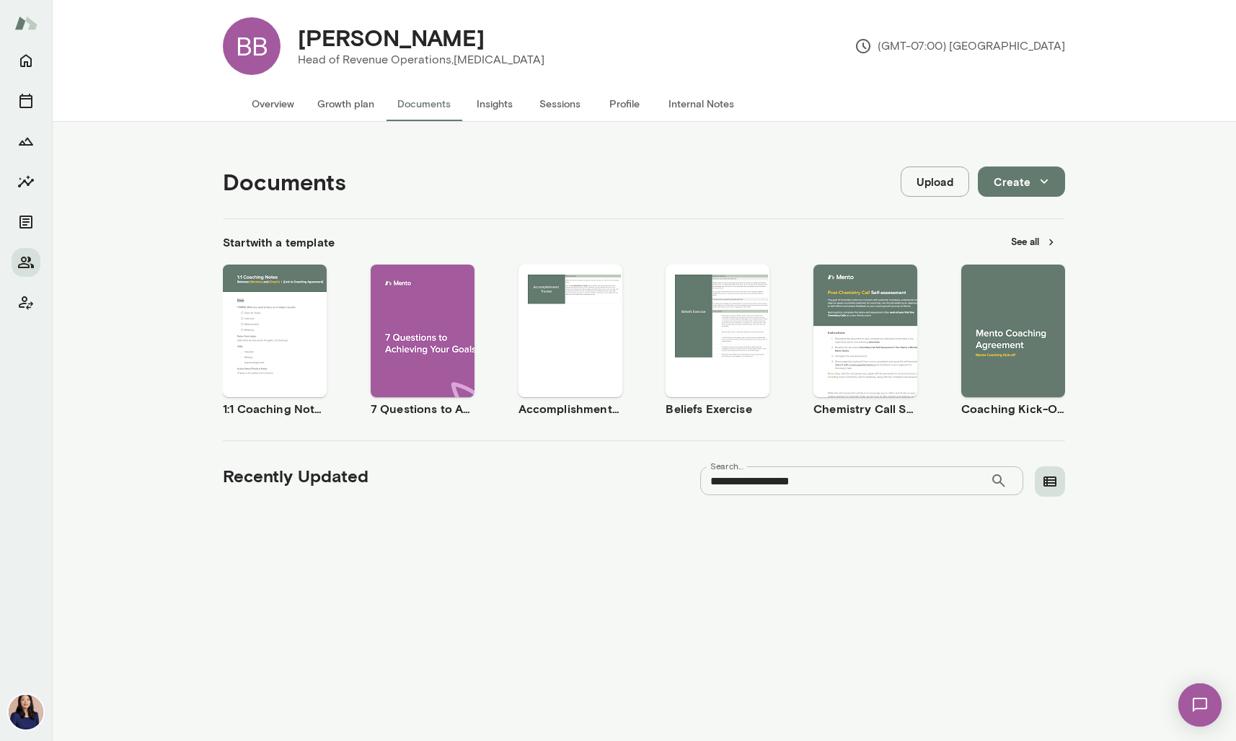
click at [1045, 484] on icon "button" at bounding box center [1049, 481] width 17 height 17
click at [1089, 508] on div "**********" at bounding box center [644, 431] width 1184 height 619
click at [1050, 466] on button "button" at bounding box center [1049, 481] width 30 height 30
click at [273, 106] on button "Overview" at bounding box center [273, 104] width 66 height 35
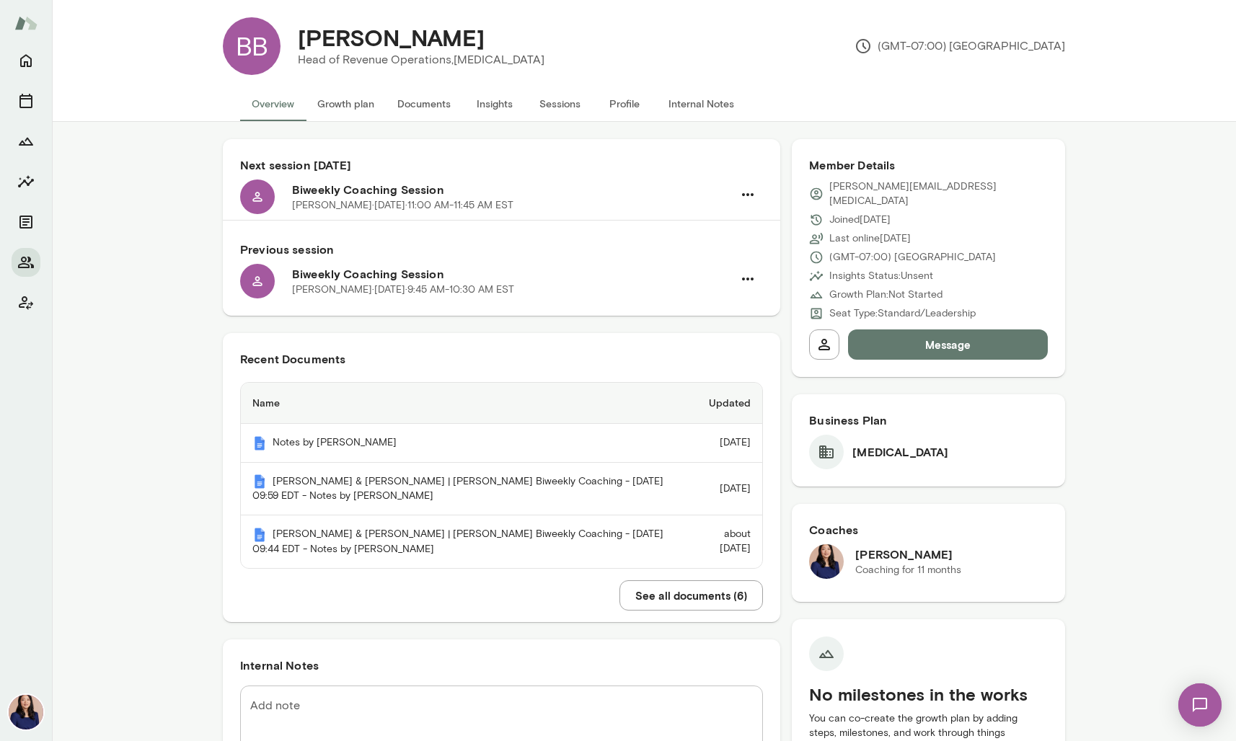
scroll to position [200, 0]
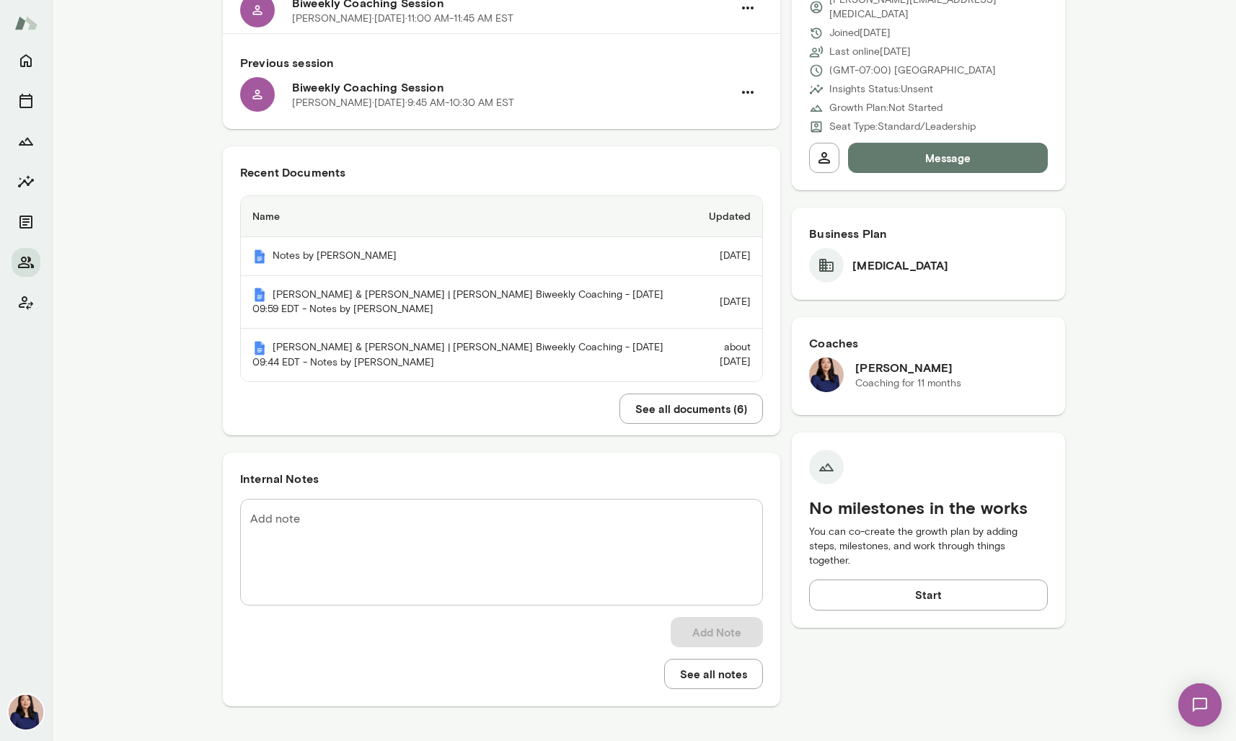
click at [733, 409] on button "See all documents ( 6 )" at bounding box center [690, 409] width 143 height 30
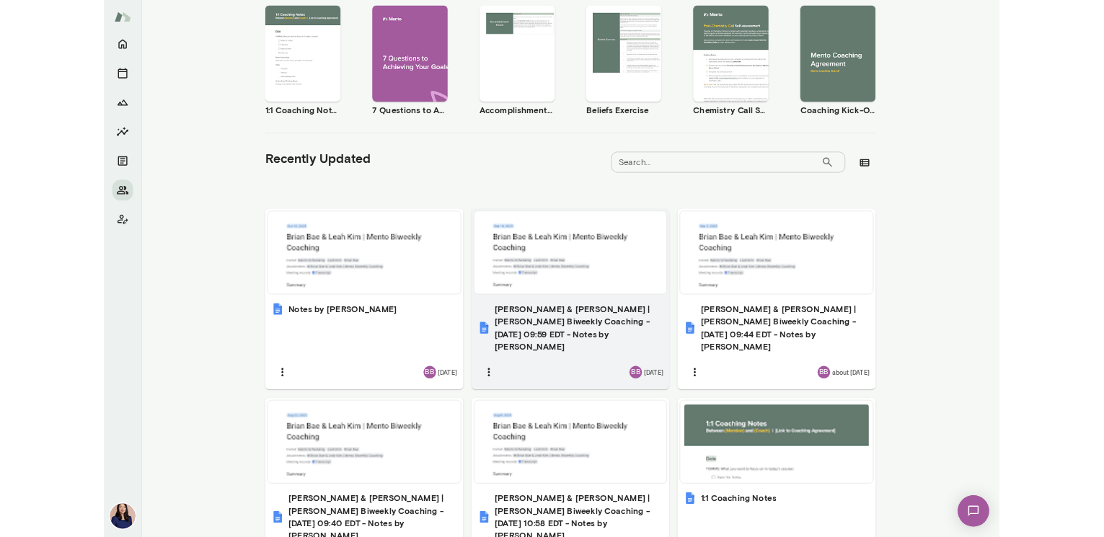
scroll to position [360, 0]
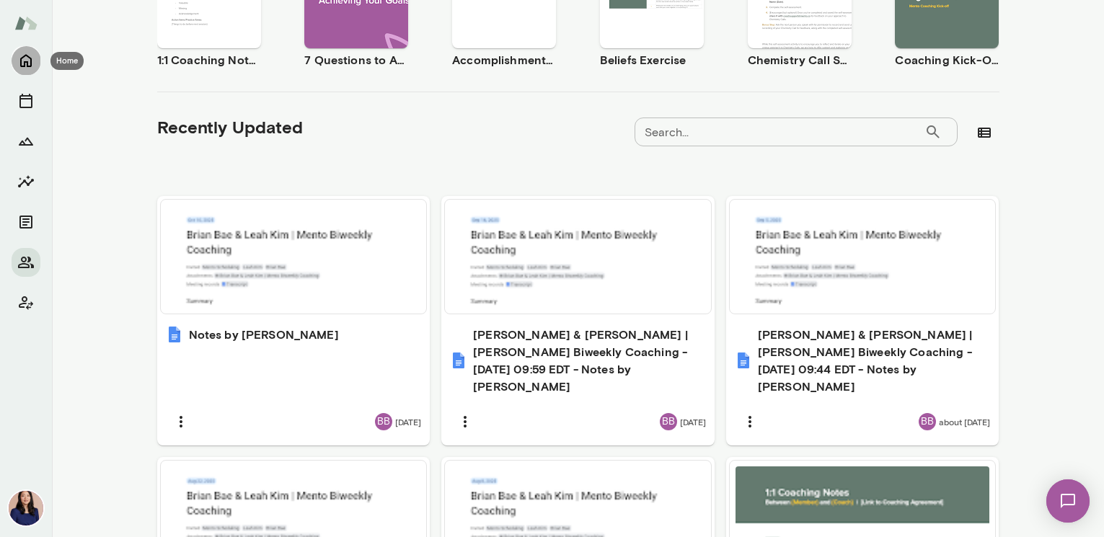
click at [31, 60] on icon "Home" at bounding box center [26, 61] width 12 height 13
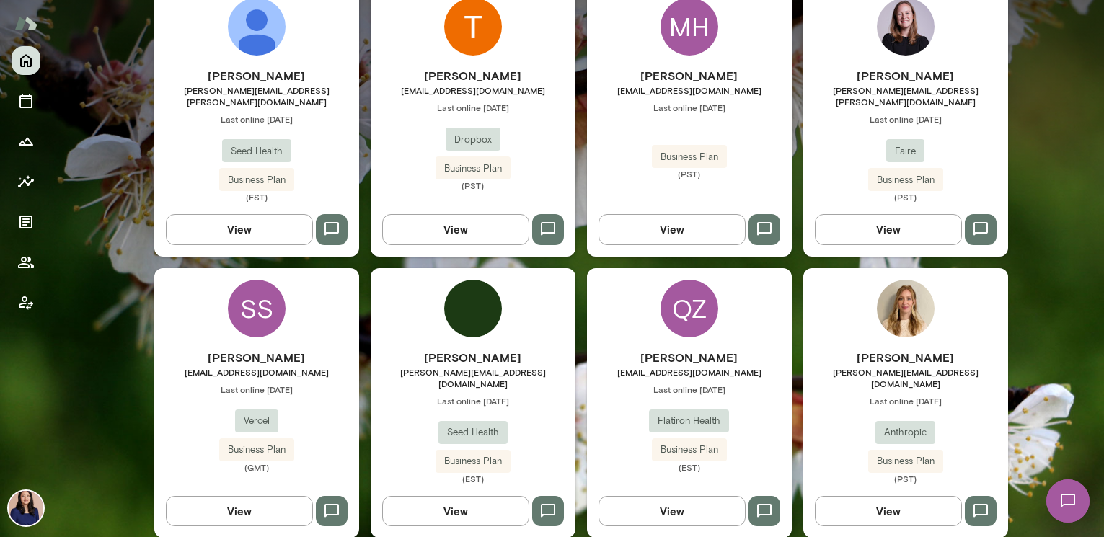
scroll to position [737, 0]
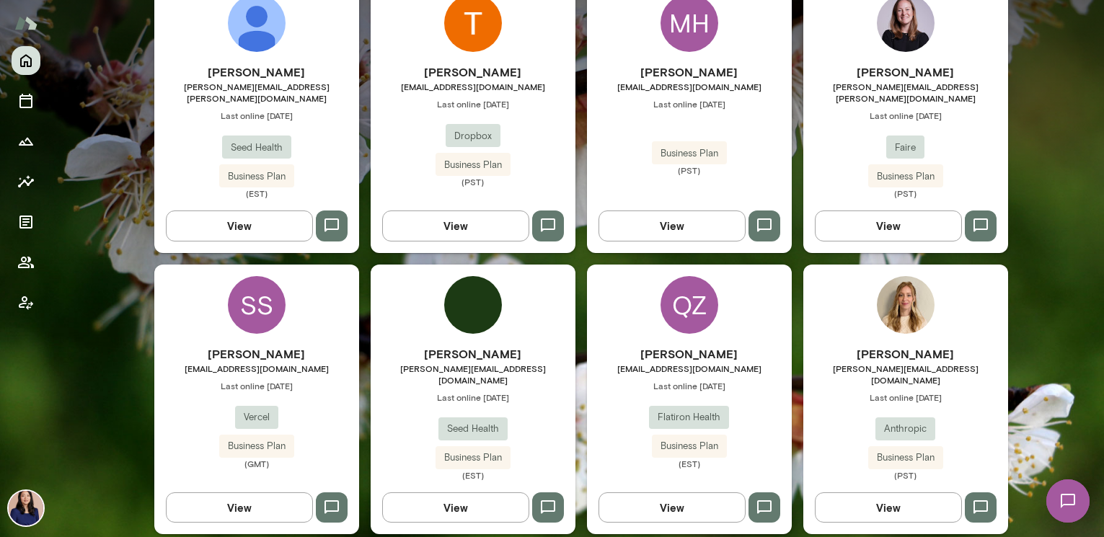
click at [908, 288] on img at bounding box center [906, 305] width 58 height 58
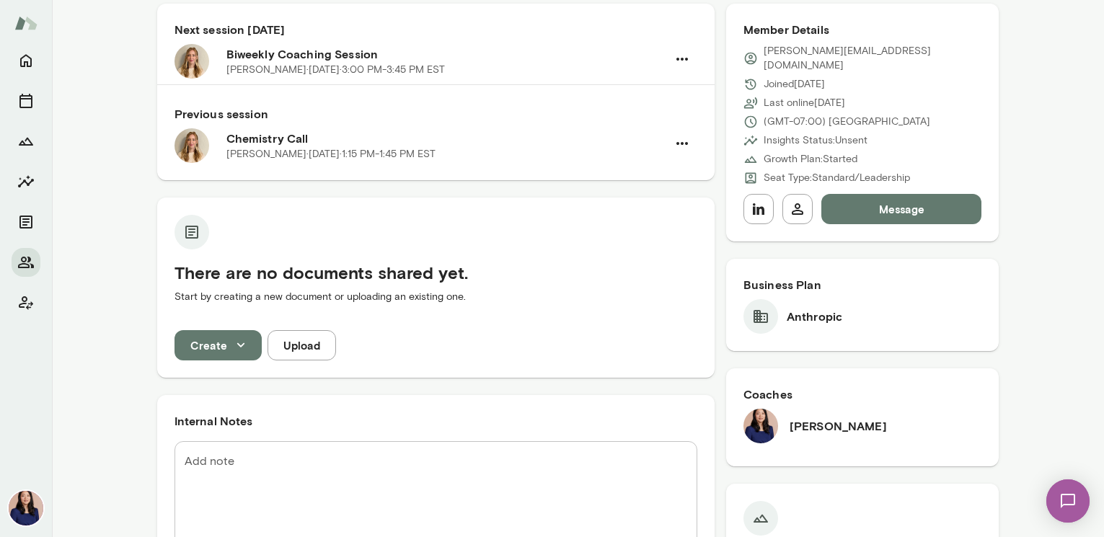
scroll to position [55, 0]
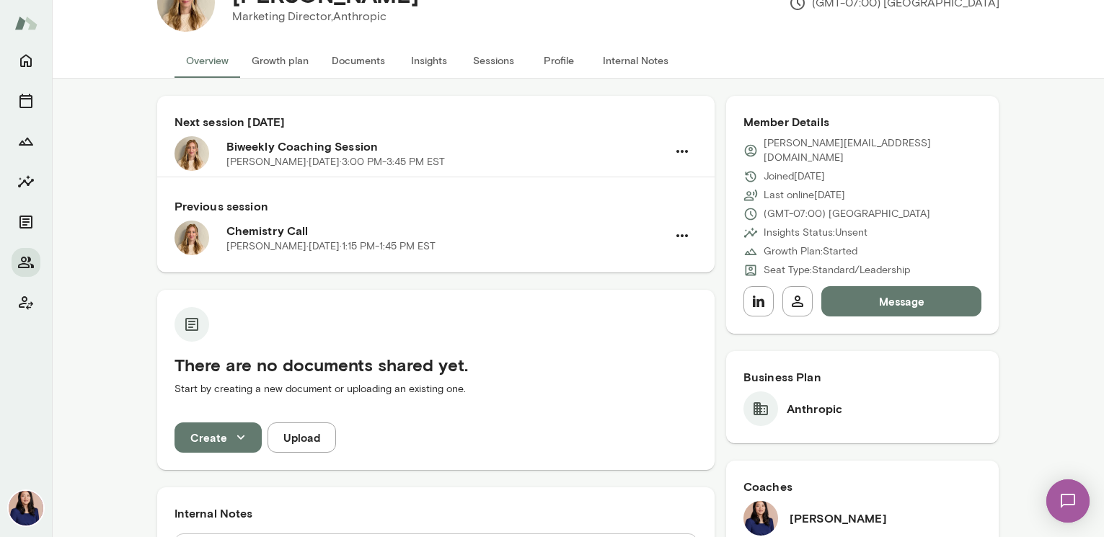
click at [345, 61] on button "Documents" at bounding box center [358, 60] width 76 height 35
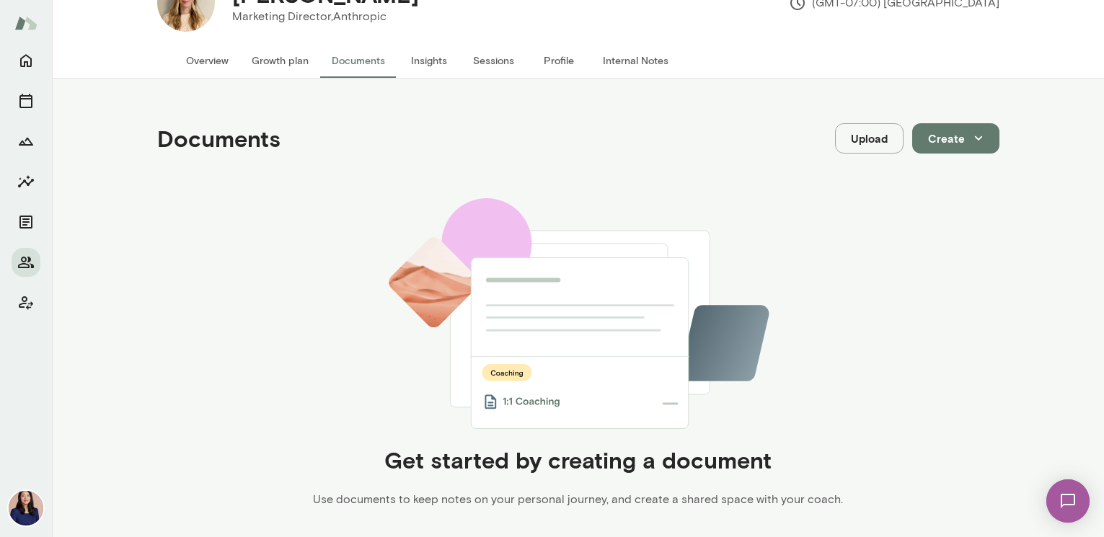
scroll to position [301, 0]
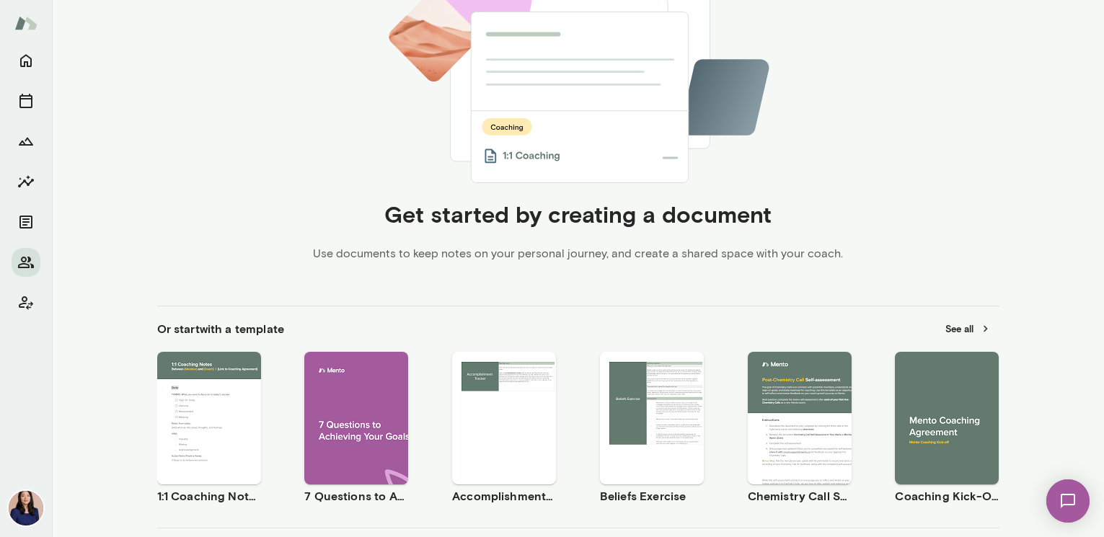
click at [198, 404] on span "Use template" at bounding box center [217, 406] width 53 height 12
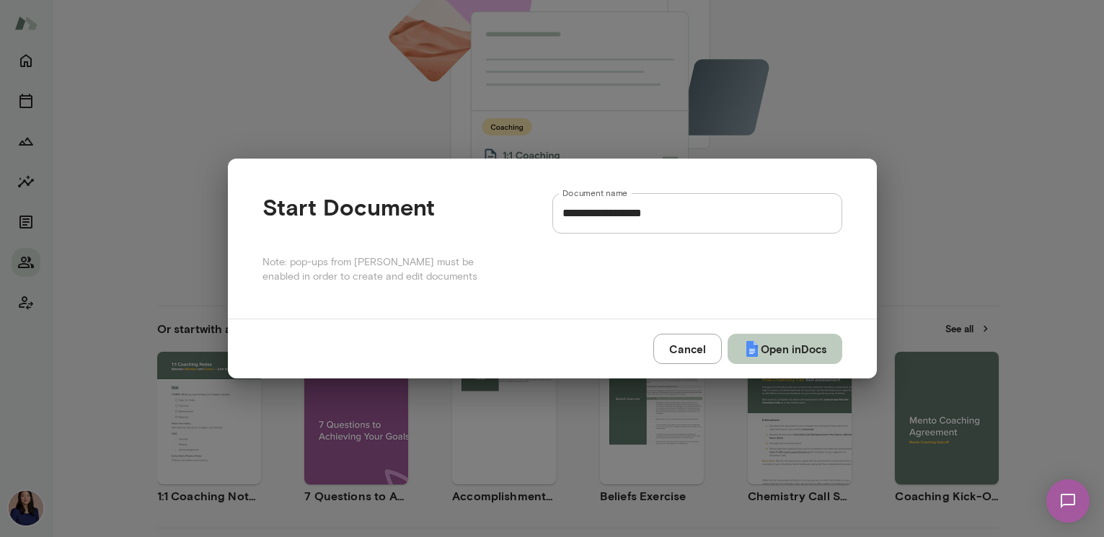
click at [753, 352] on img "submit" at bounding box center [751, 348] width 17 height 17
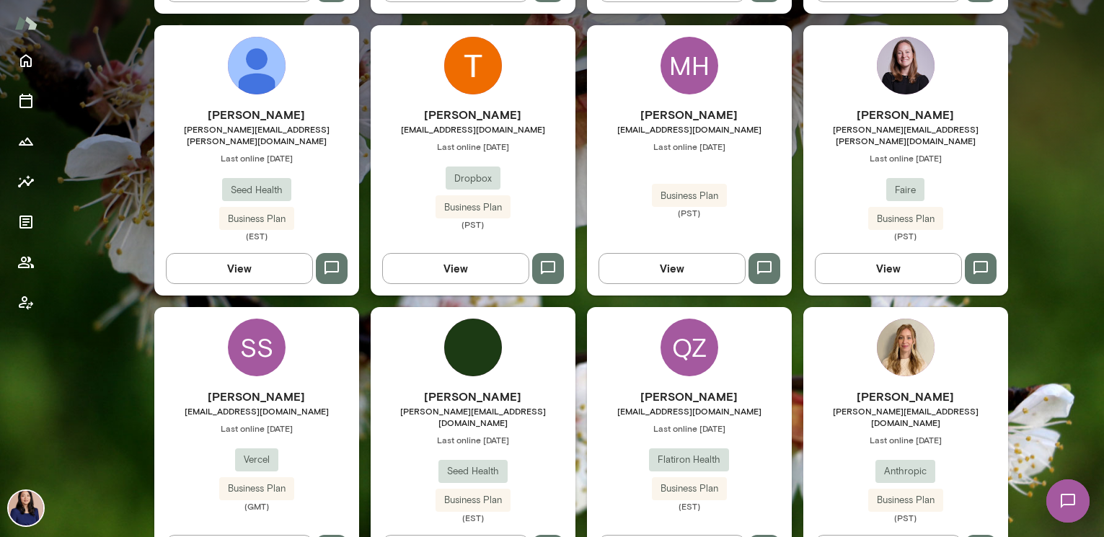
scroll to position [929, 0]
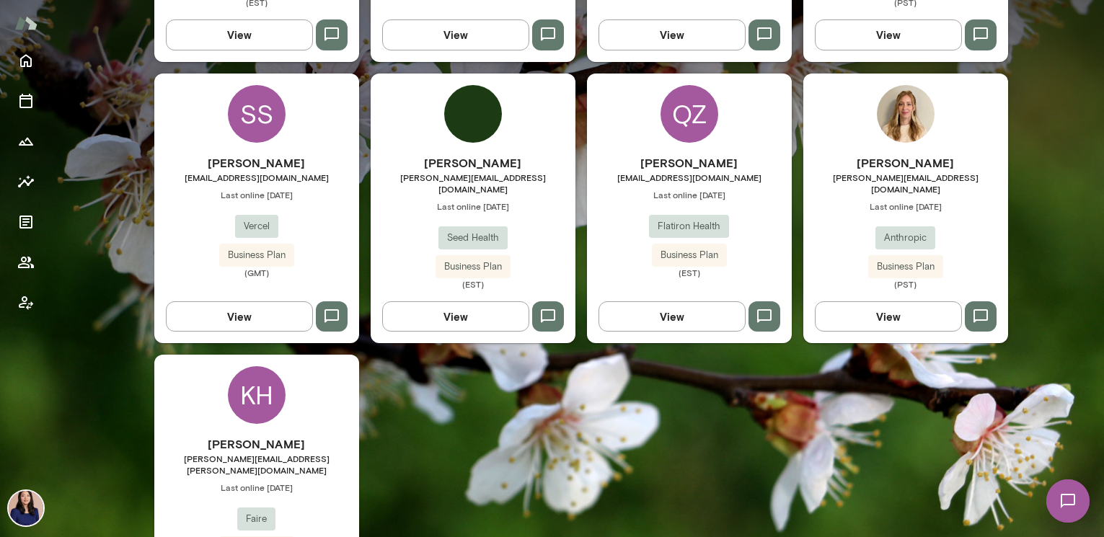
click at [261, 366] on div "KH" at bounding box center [257, 395] width 58 height 58
